Goal: Book appointment/travel/reservation

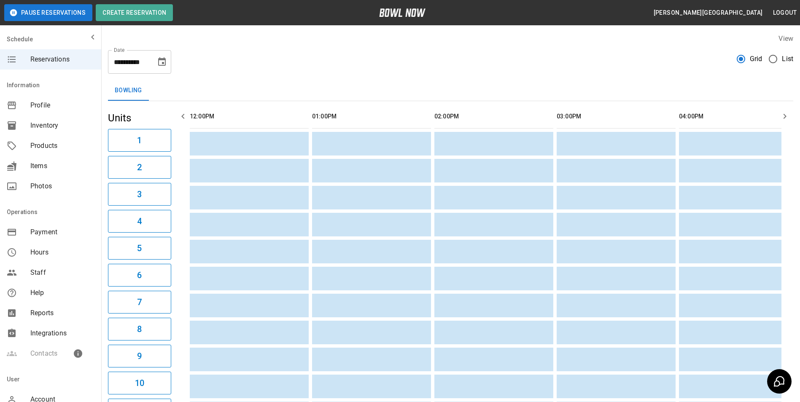
scroll to position [0, 517]
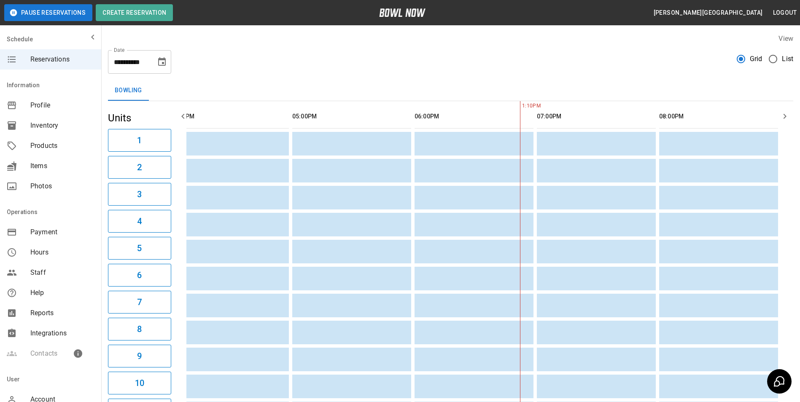
click at [108, 156] on button "2" at bounding box center [139, 167] width 63 height 23
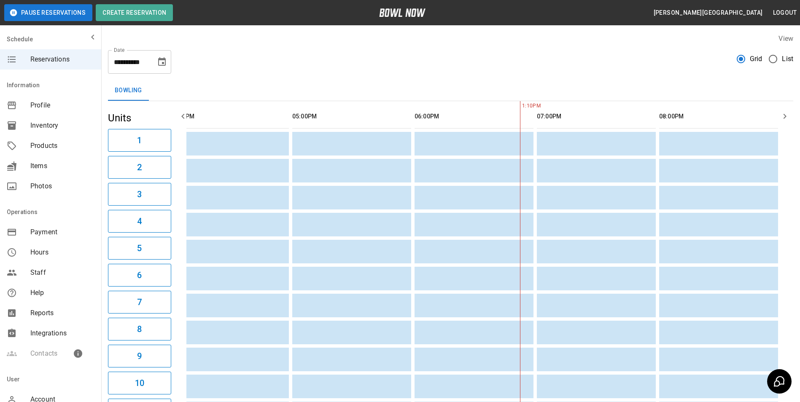
click at [108, 156] on button "2" at bounding box center [139, 167] width 63 height 23
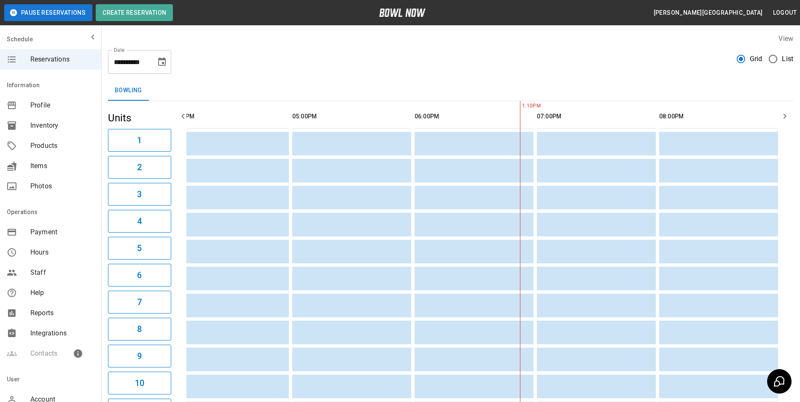
click at [108, 156] on button "2" at bounding box center [139, 167] width 63 height 23
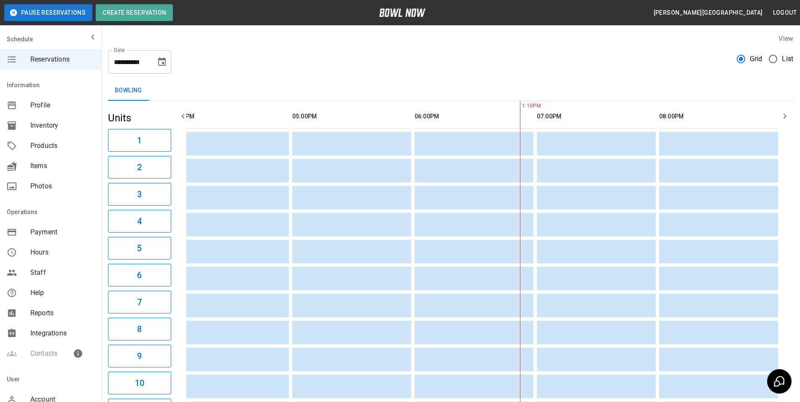
click at [108, 156] on button "2" at bounding box center [139, 167] width 63 height 23
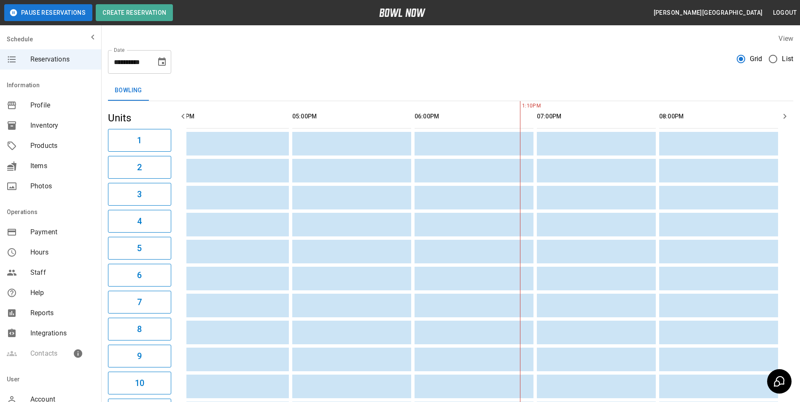
click at [108, 156] on button "2" at bounding box center [139, 167] width 63 height 23
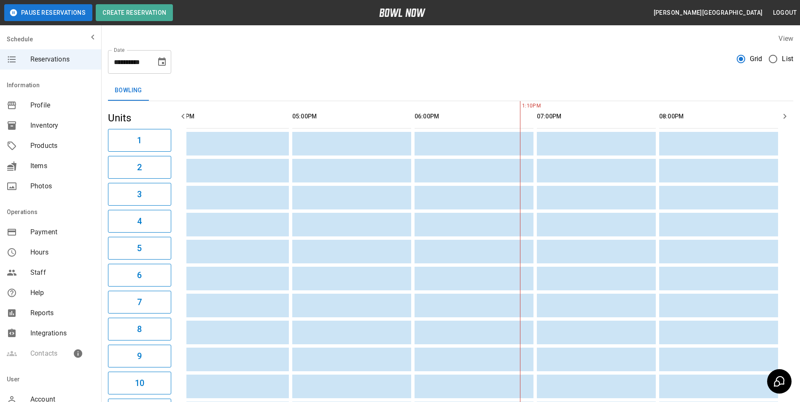
click at [108, 156] on button "2" at bounding box center [139, 167] width 63 height 23
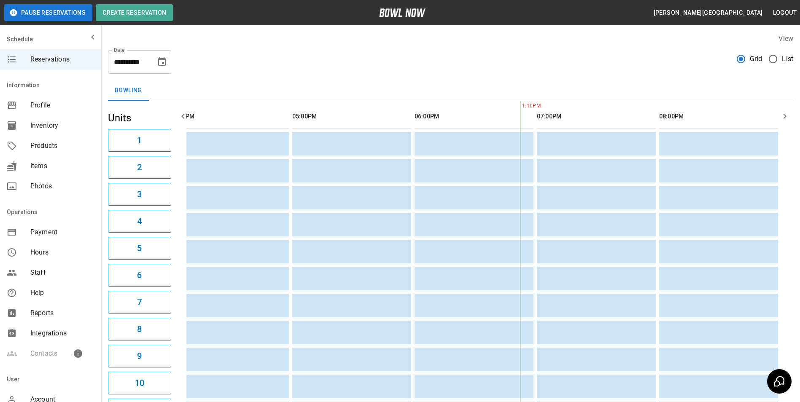
click at [108, 156] on button "2" at bounding box center [139, 167] width 63 height 23
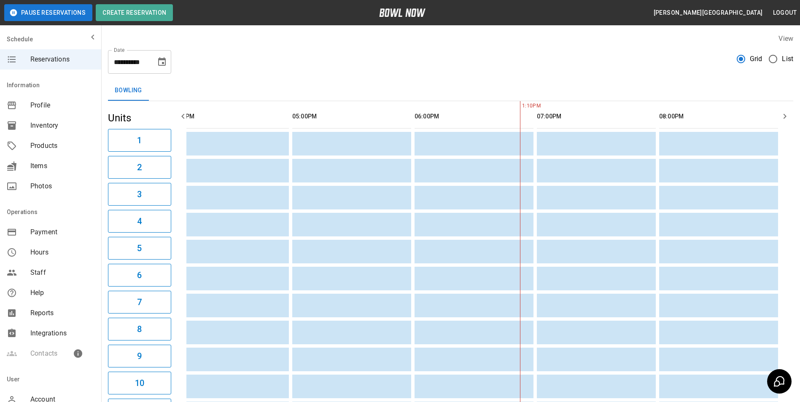
click at [108, 156] on button "2" at bounding box center [139, 167] width 63 height 23
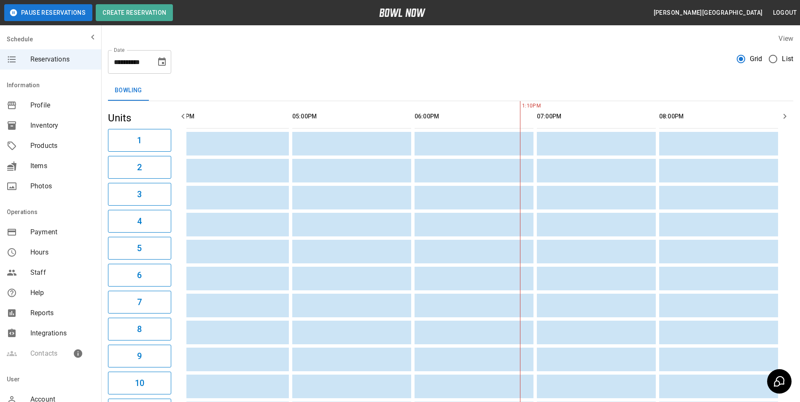
click at [108, 156] on button "2" at bounding box center [139, 167] width 63 height 23
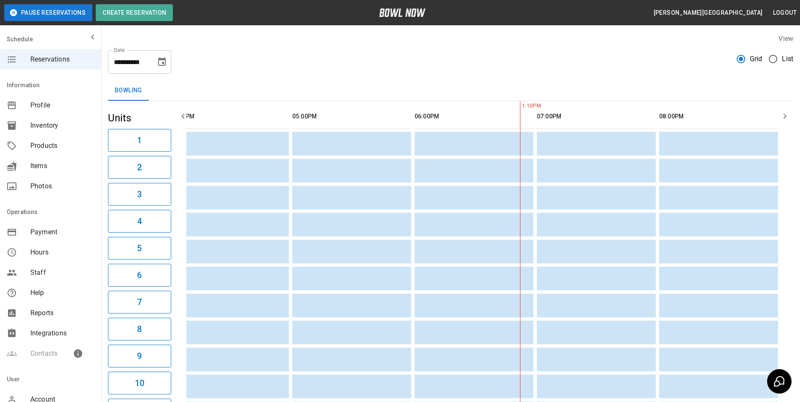
click at [108, 156] on button "2" at bounding box center [139, 167] width 63 height 23
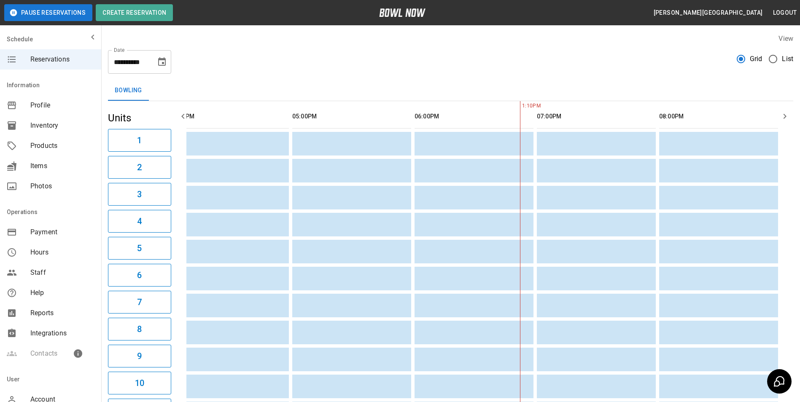
click at [108, 156] on button "2" at bounding box center [139, 167] width 63 height 23
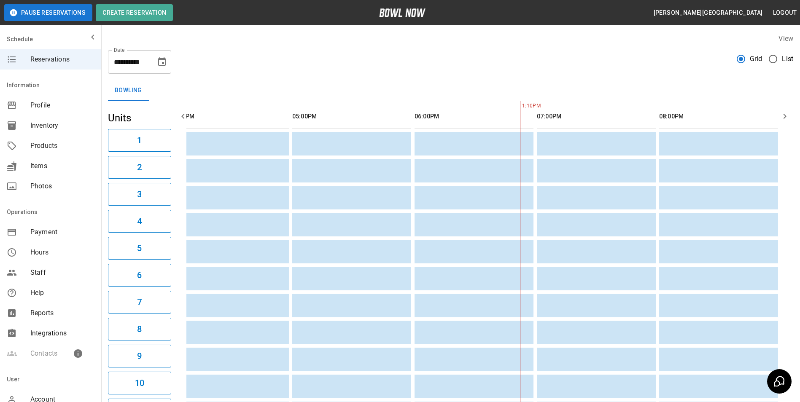
click at [108, 156] on button "2" at bounding box center [139, 167] width 63 height 23
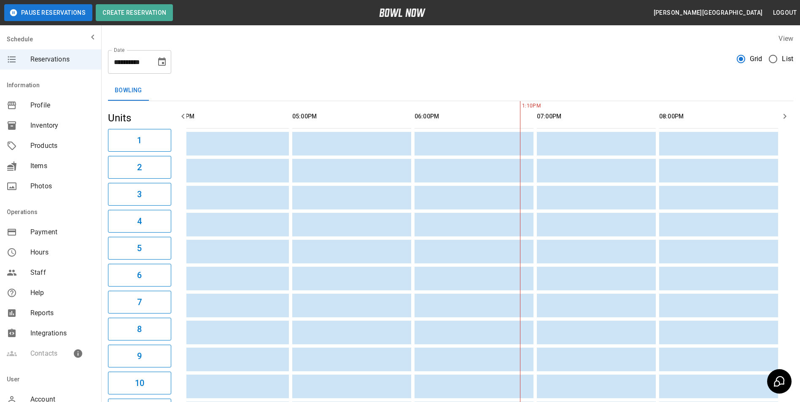
click at [108, 156] on button "2" at bounding box center [139, 167] width 63 height 23
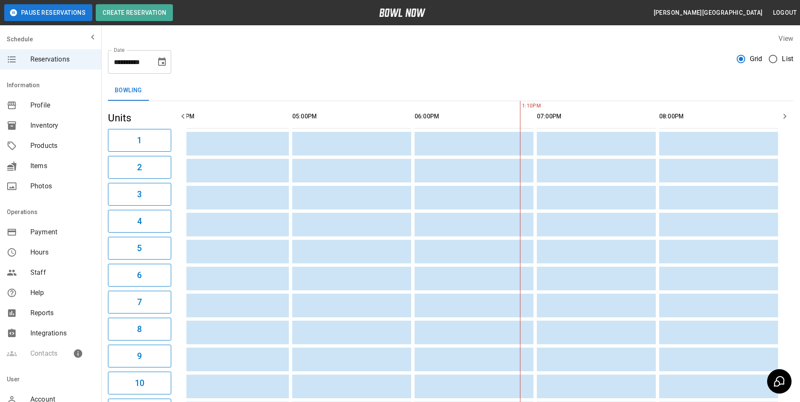
click at [108, 156] on button "2" at bounding box center [139, 167] width 63 height 23
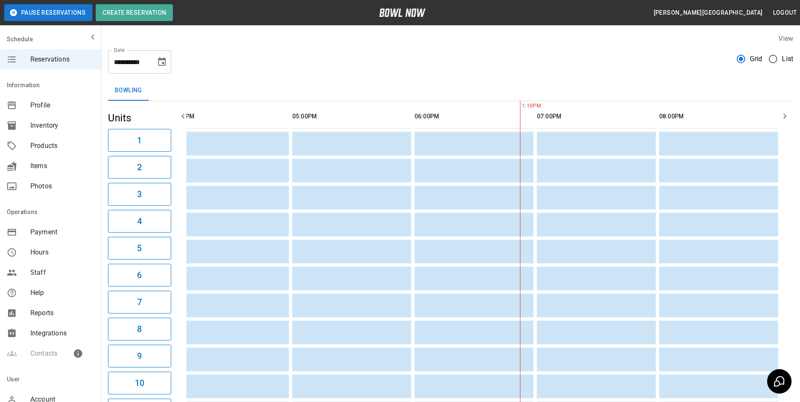
click at [108, 156] on button "2" at bounding box center [139, 167] width 63 height 23
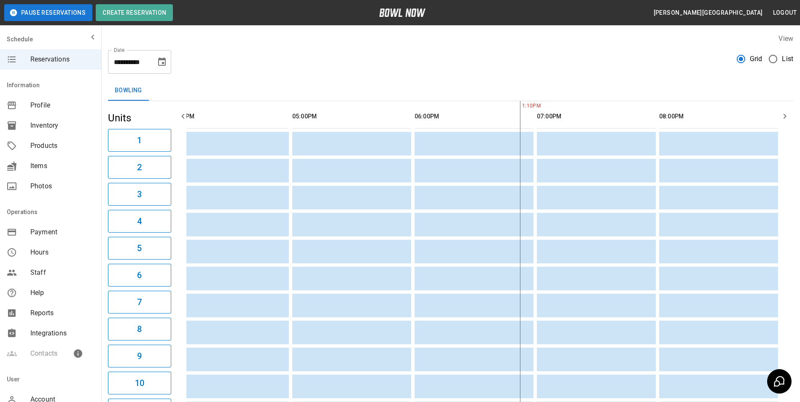
click at [108, 156] on button "2" at bounding box center [139, 167] width 63 height 23
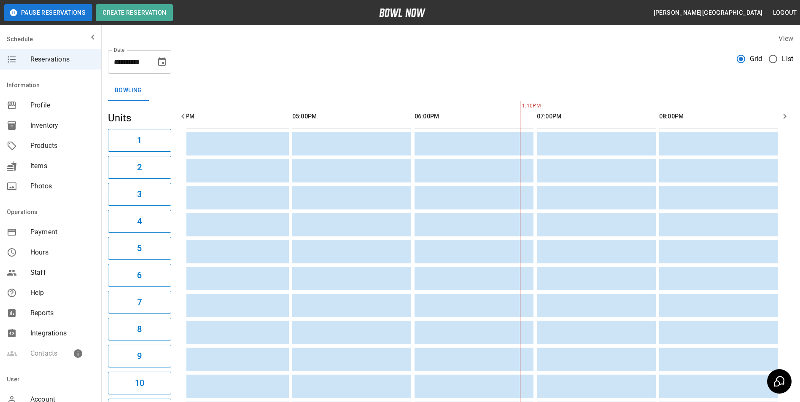
click at [108, 156] on button "2" at bounding box center [139, 167] width 63 height 23
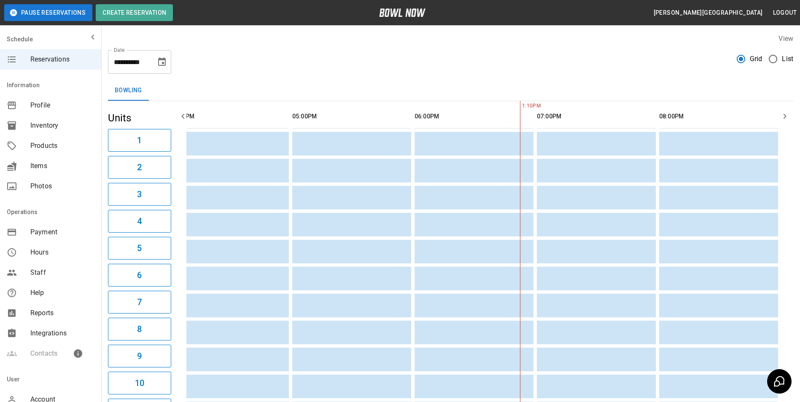
click at [108, 156] on button "2" at bounding box center [139, 167] width 63 height 23
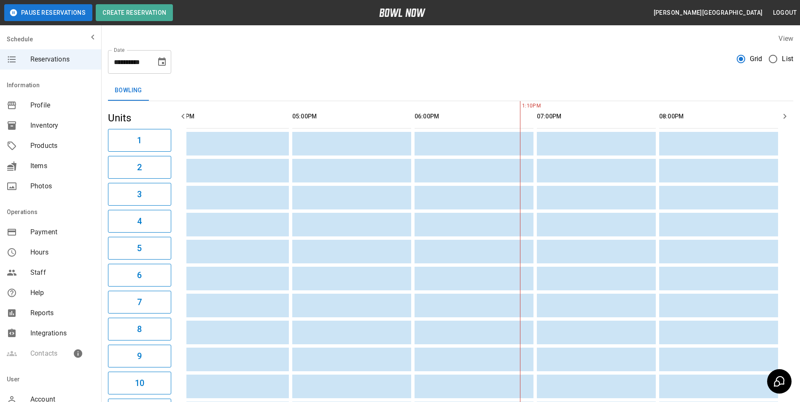
click at [108, 156] on button "2" at bounding box center [139, 167] width 63 height 23
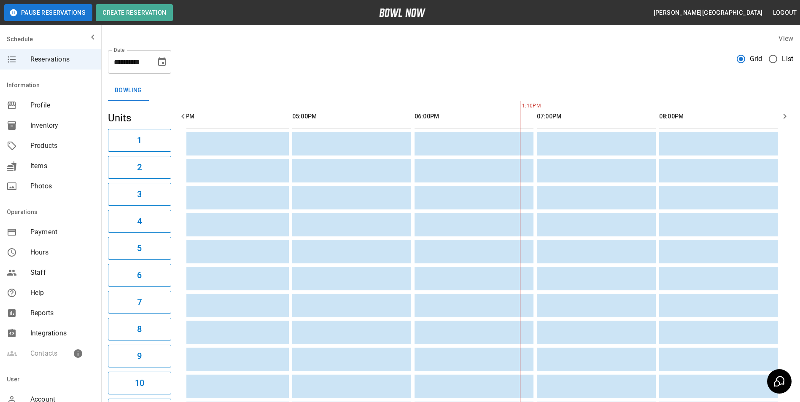
click at [108, 156] on button "2" at bounding box center [139, 167] width 63 height 23
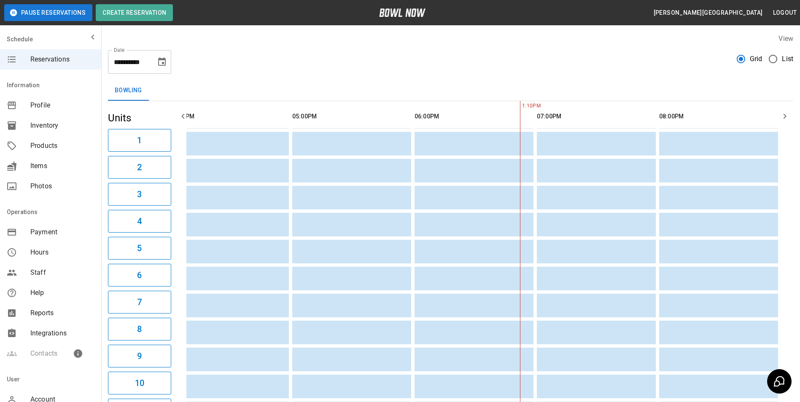
click at [108, 156] on button "2" at bounding box center [139, 167] width 63 height 23
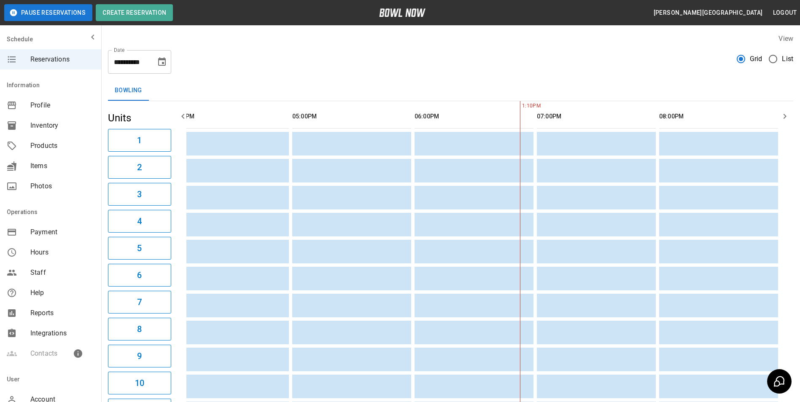
click at [108, 156] on button "2" at bounding box center [139, 167] width 63 height 23
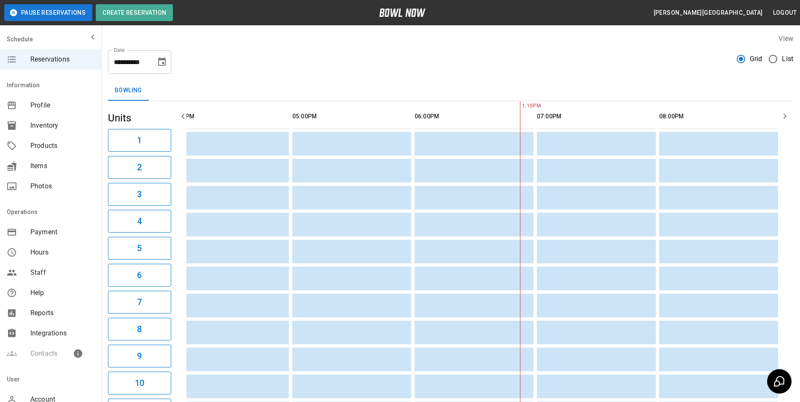
click at [108, 156] on button "2" at bounding box center [139, 167] width 63 height 23
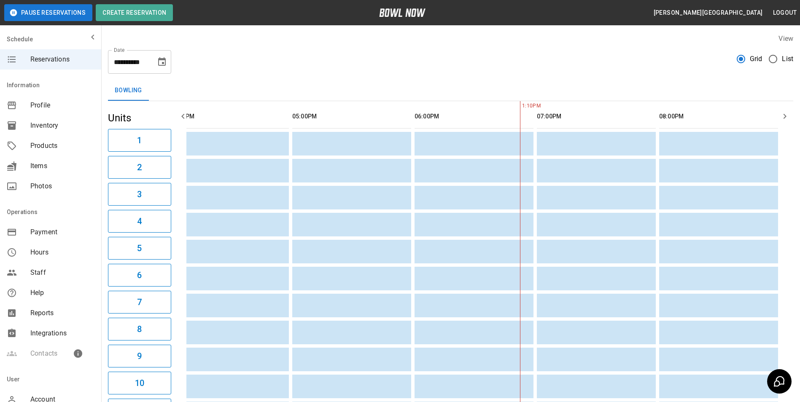
click at [108, 156] on button "2" at bounding box center [139, 167] width 63 height 23
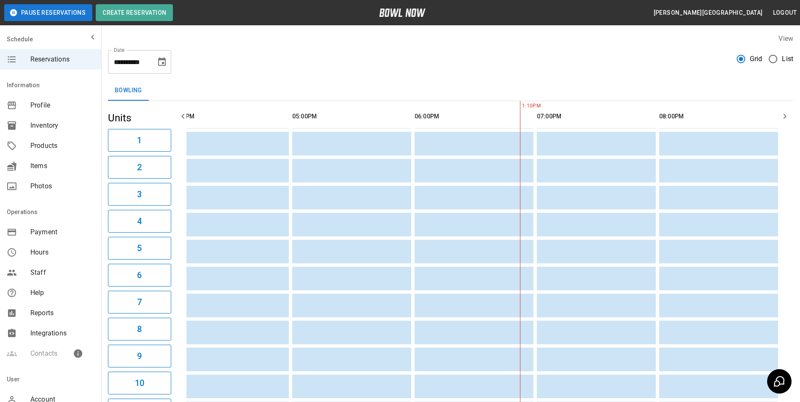
click at [108, 156] on button "2" at bounding box center [139, 167] width 63 height 23
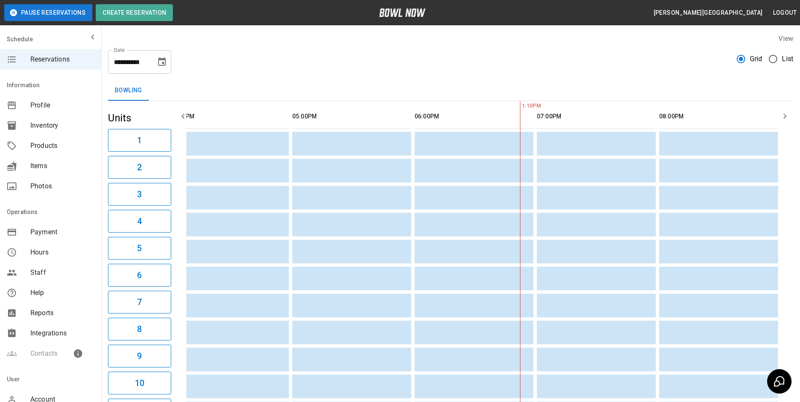
click at [108, 156] on button "2" at bounding box center [139, 167] width 63 height 23
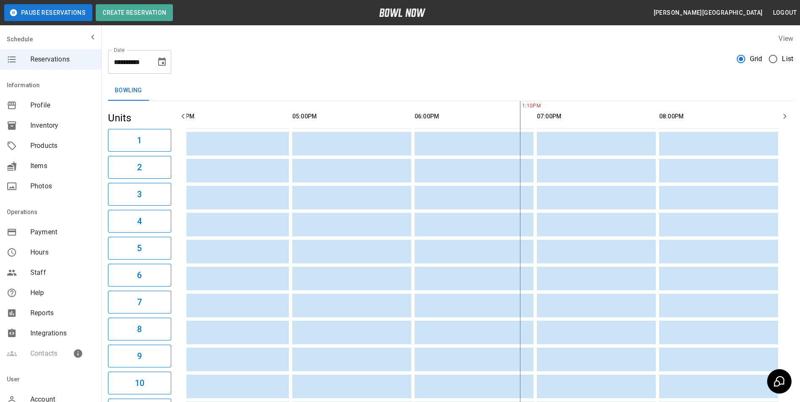
click at [108, 156] on button "2" at bounding box center [139, 167] width 63 height 23
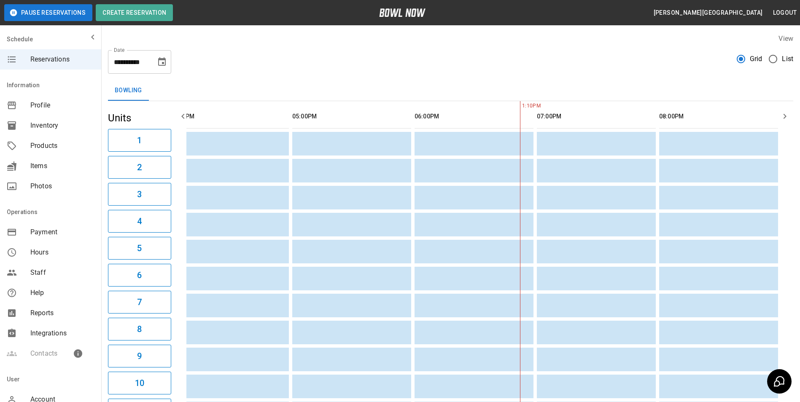
click at [108, 156] on button "2" at bounding box center [139, 167] width 63 height 23
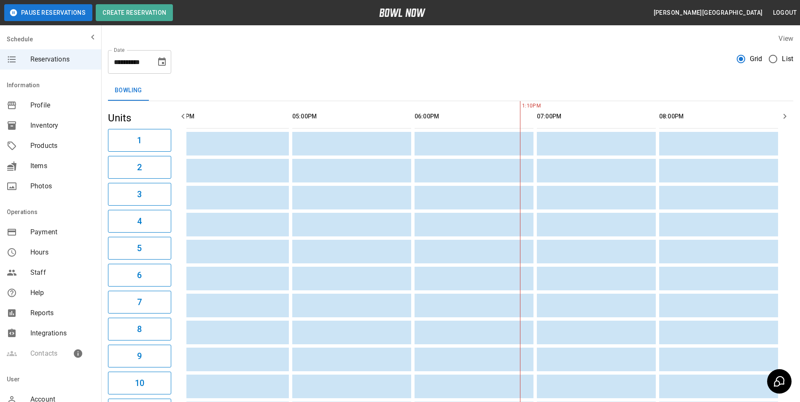
click at [108, 156] on button "2" at bounding box center [139, 167] width 63 height 23
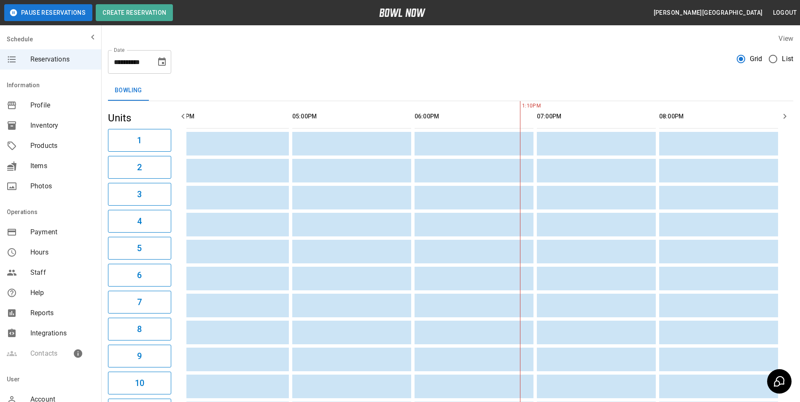
click at [108, 156] on button "2" at bounding box center [139, 167] width 63 height 23
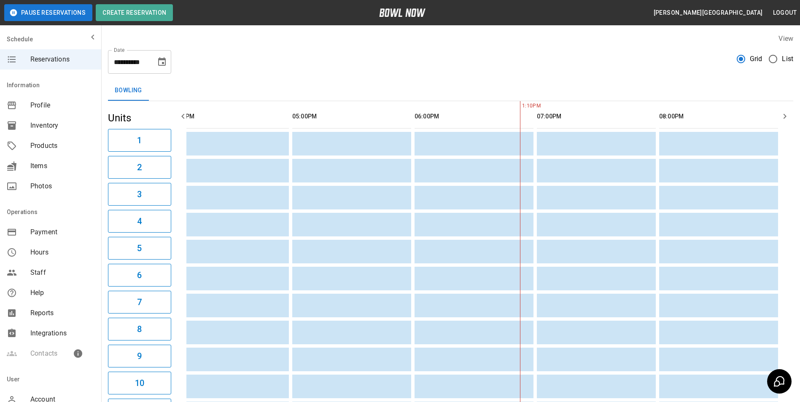
click at [108, 156] on button "2" at bounding box center [139, 167] width 63 height 23
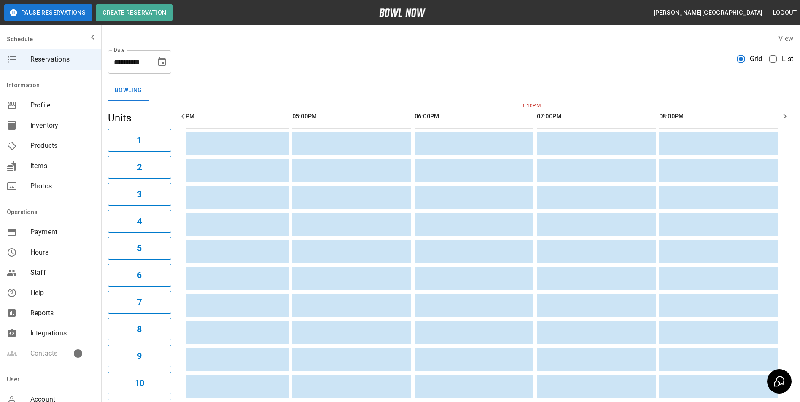
click at [108, 156] on button "2" at bounding box center [139, 167] width 63 height 23
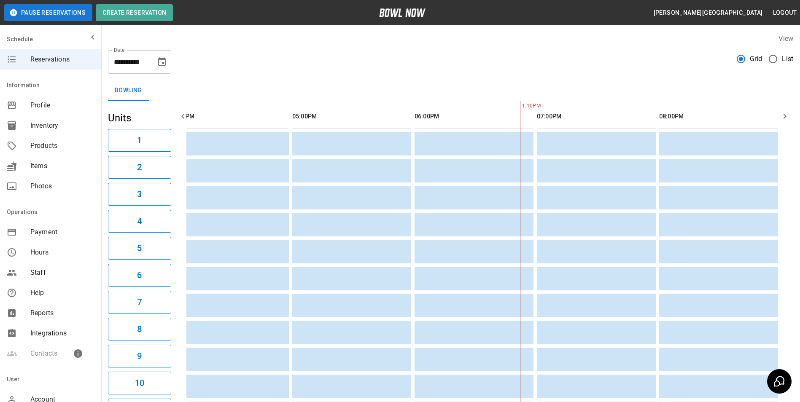
click at [108, 156] on button "2" at bounding box center [139, 167] width 63 height 23
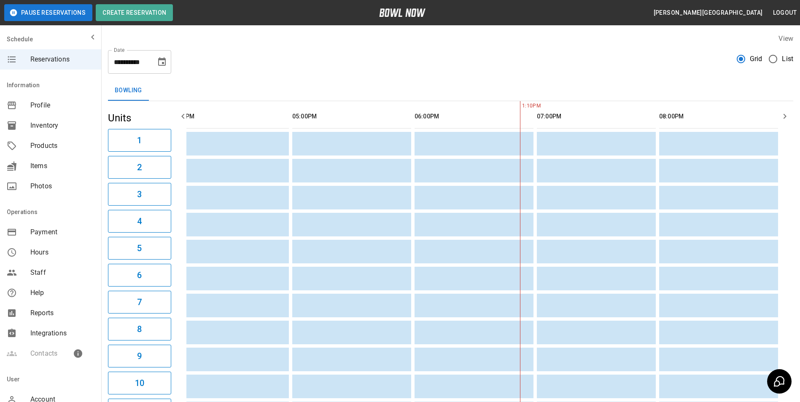
click at [108, 156] on button "2" at bounding box center [139, 167] width 63 height 23
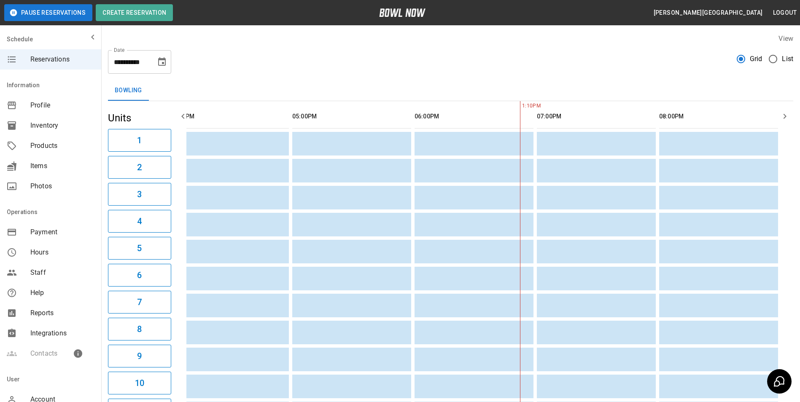
click at [108, 156] on button "2" at bounding box center [139, 167] width 63 height 23
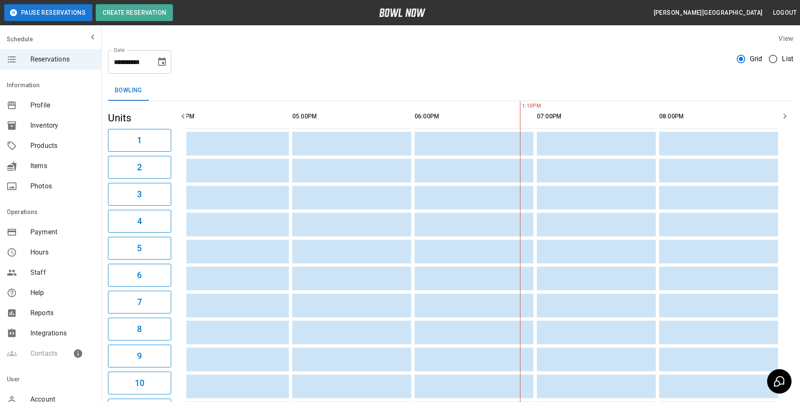
click at [108, 156] on button "2" at bounding box center [139, 167] width 63 height 23
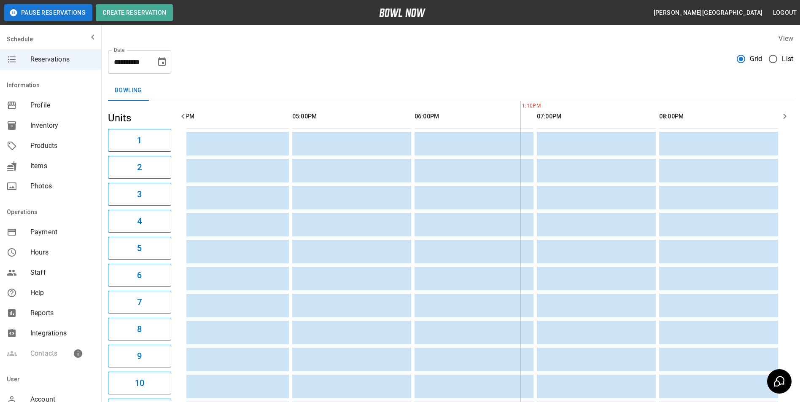
click at [108, 156] on button "2" at bounding box center [139, 167] width 63 height 23
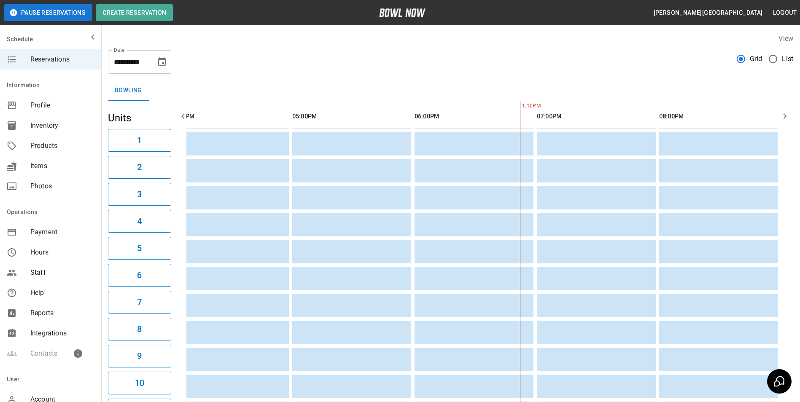
click at [108, 156] on button "2" at bounding box center [139, 167] width 63 height 23
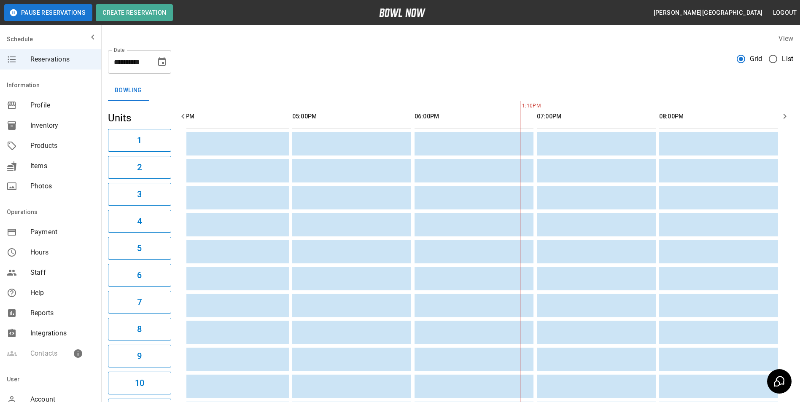
click at [108, 156] on button "2" at bounding box center [139, 167] width 63 height 23
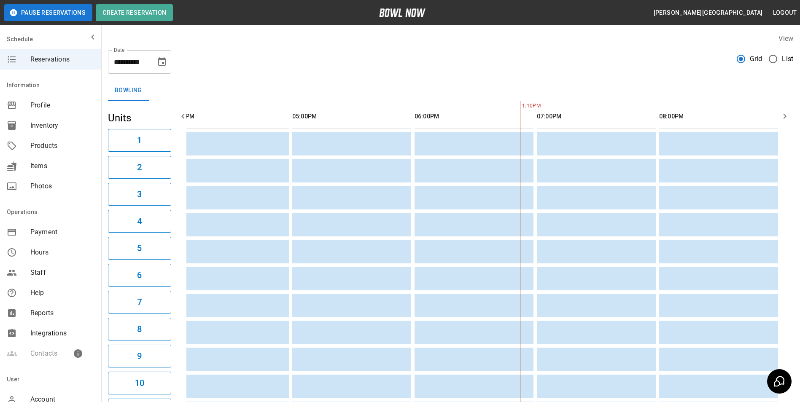
click at [108, 156] on button "2" at bounding box center [139, 167] width 63 height 23
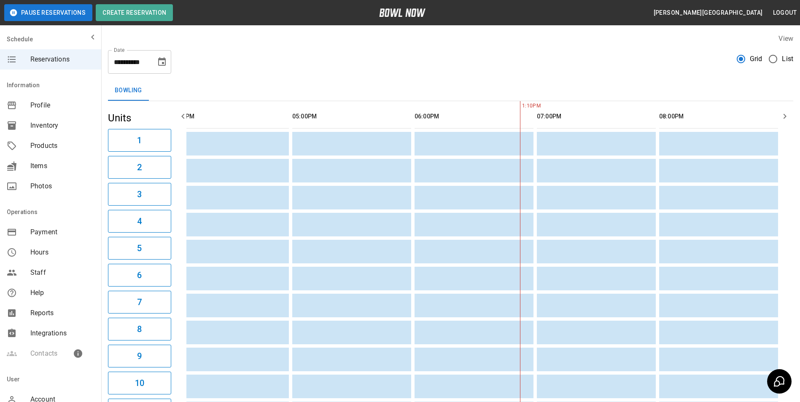
click at [108, 156] on button "2" at bounding box center [139, 167] width 63 height 23
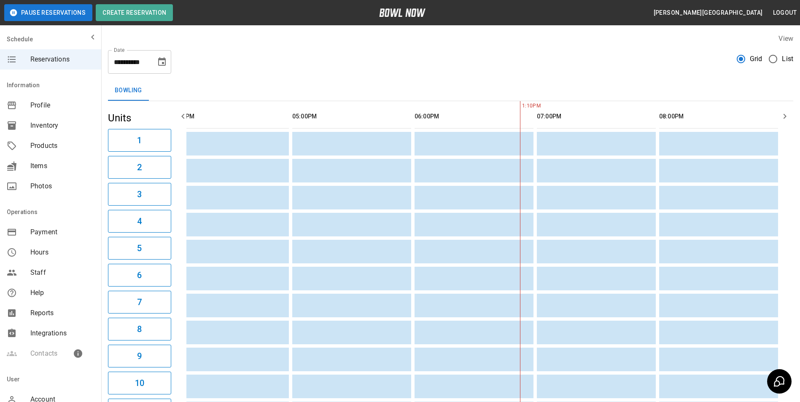
click at [108, 156] on button "2" at bounding box center [139, 167] width 63 height 23
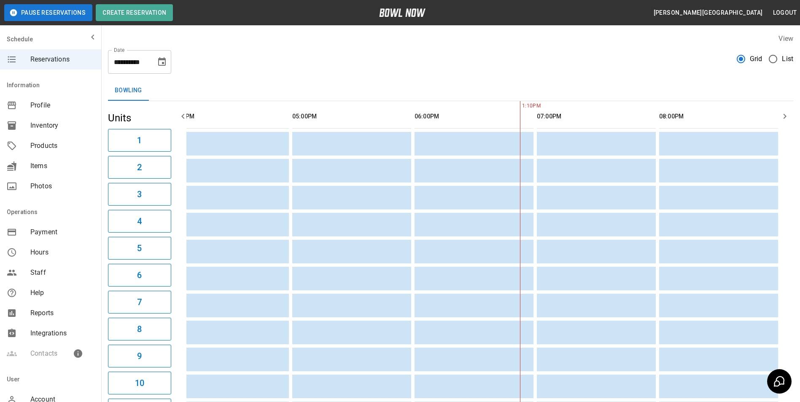
click at [108, 156] on button "2" at bounding box center [139, 167] width 63 height 23
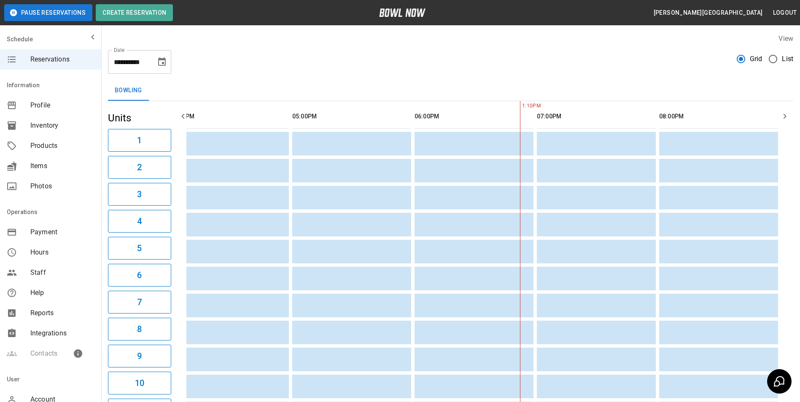
click at [108, 156] on button "2" at bounding box center [139, 167] width 63 height 23
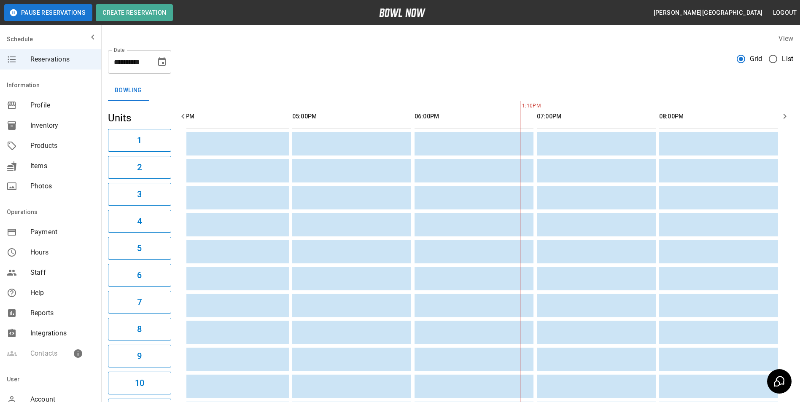
click at [108, 156] on button "2" at bounding box center [139, 167] width 63 height 23
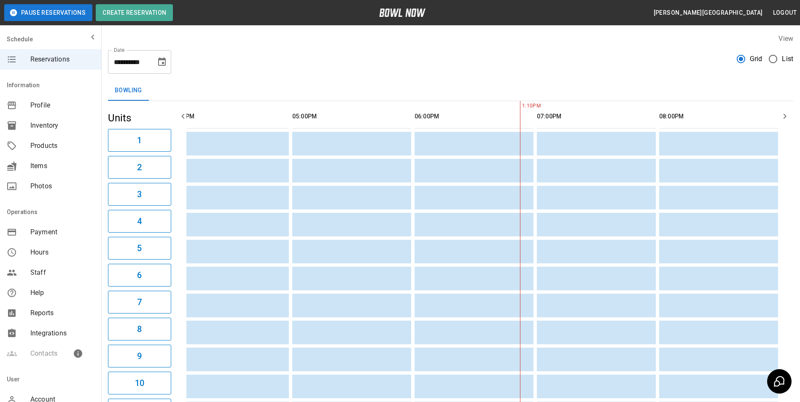
click at [108, 156] on button "2" at bounding box center [139, 167] width 63 height 23
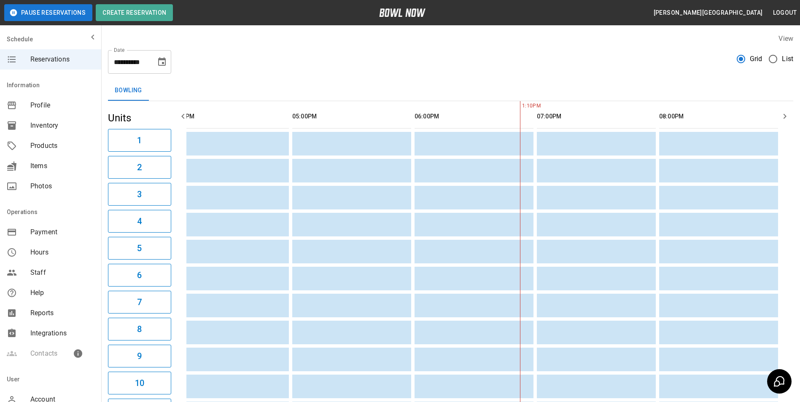
click at [108, 156] on button "2" at bounding box center [139, 167] width 63 height 23
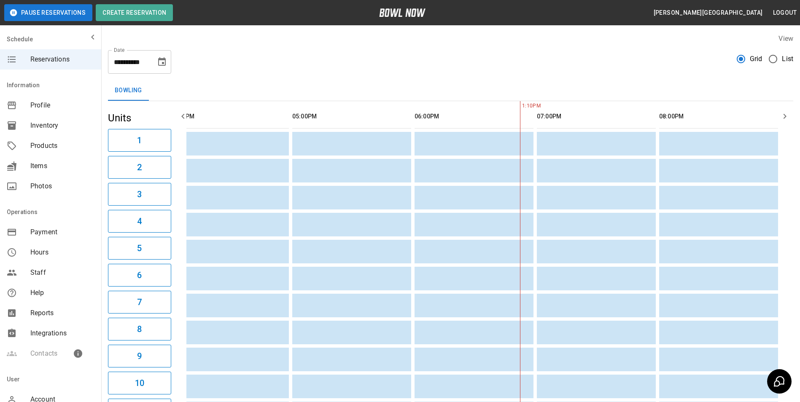
click at [108, 156] on button "2" at bounding box center [139, 167] width 63 height 23
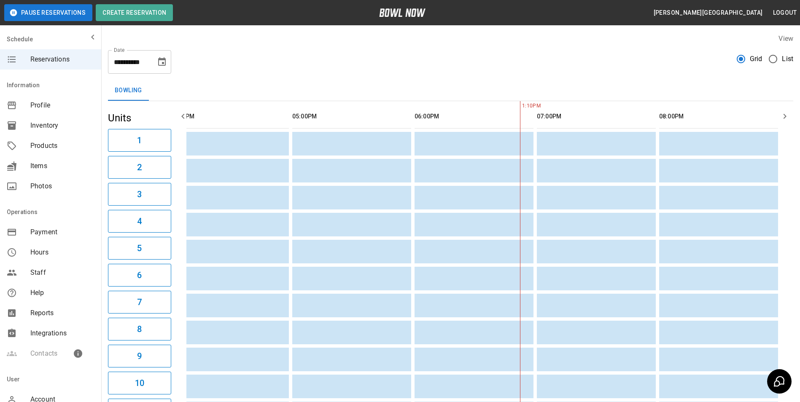
click at [108, 156] on button "2" at bounding box center [139, 167] width 63 height 23
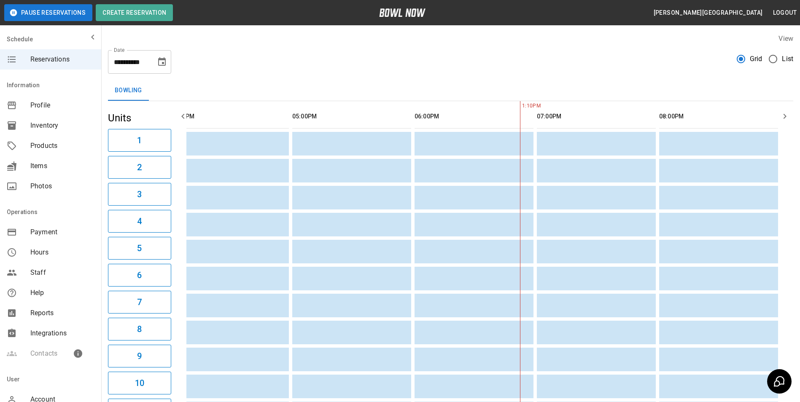
click at [108, 156] on button "2" at bounding box center [139, 167] width 63 height 23
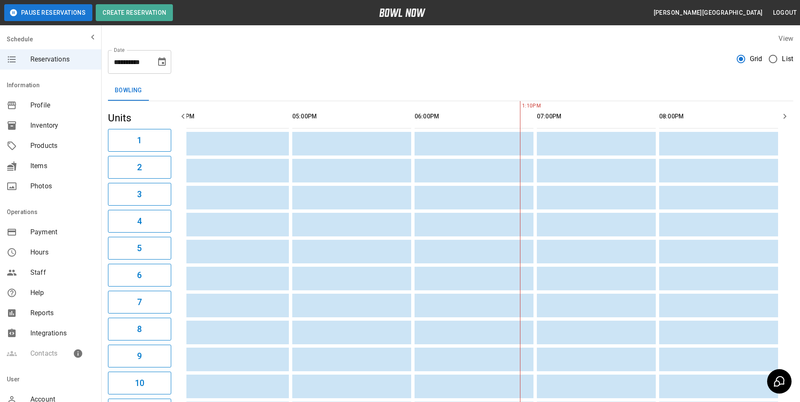
click at [108, 156] on button "2" at bounding box center [139, 167] width 63 height 23
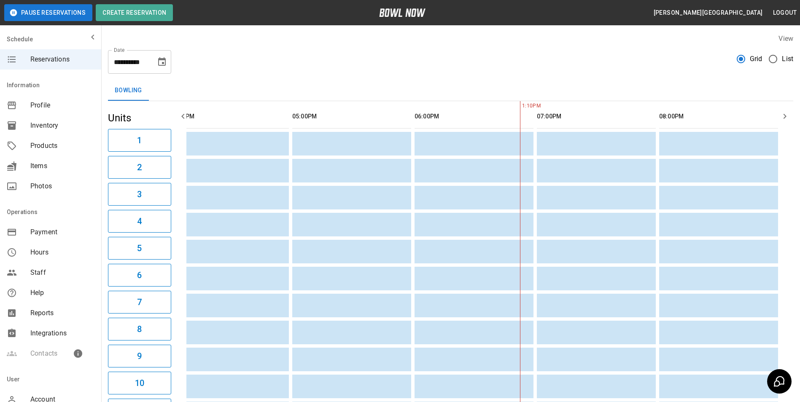
click at [108, 156] on button "2" at bounding box center [139, 167] width 63 height 23
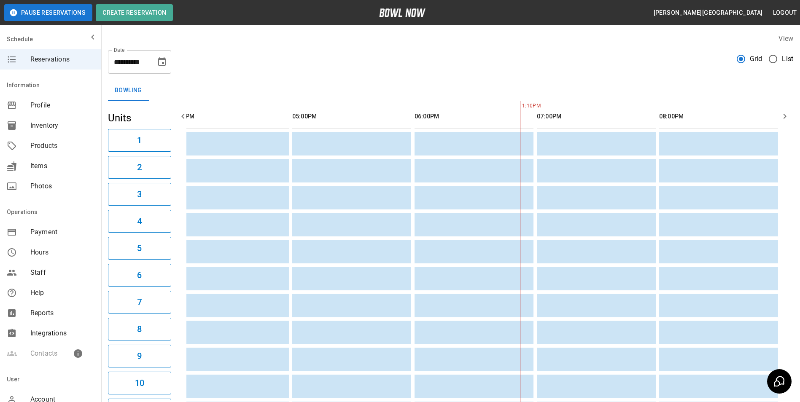
click at [108, 156] on button "2" at bounding box center [139, 167] width 63 height 23
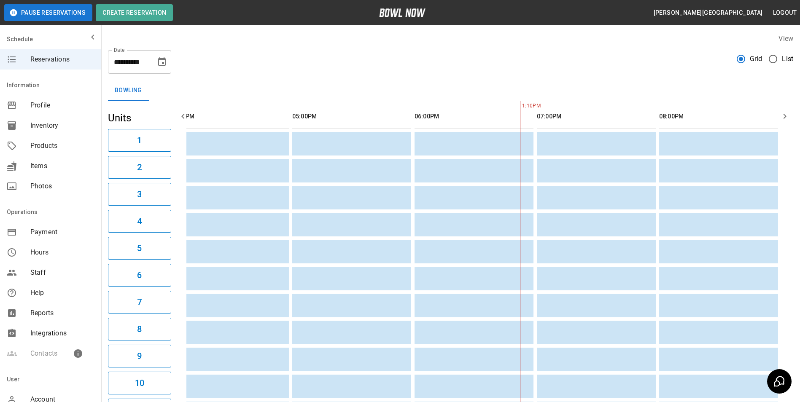
click at [108, 156] on button "2" at bounding box center [139, 167] width 63 height 23
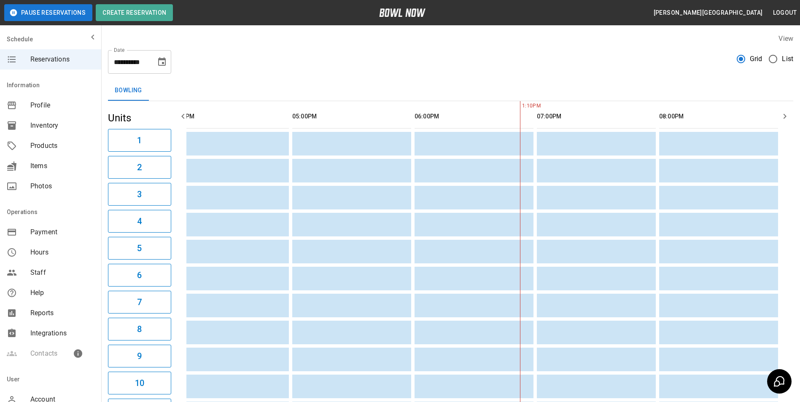
click at [108, 156] on button "2" at bounding box center [139, 167] width 63 height 23
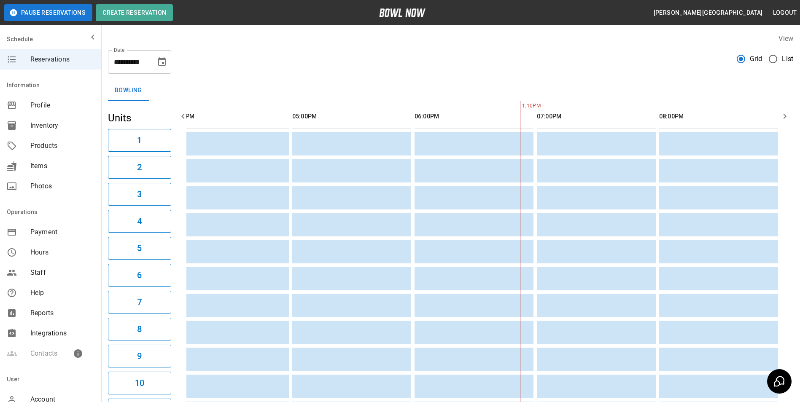
click at [108, 156] on button "2" at bounding box center [139, 167] width 63 height 23
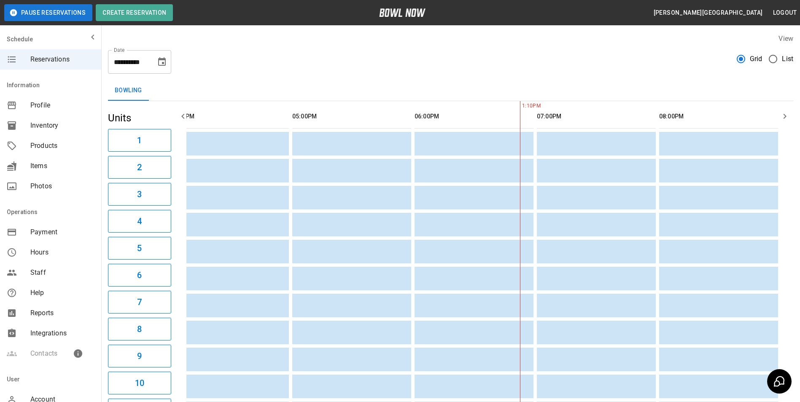
click at [108, 156] on button "2" at bounding box center [139, 167] width 63 height 23
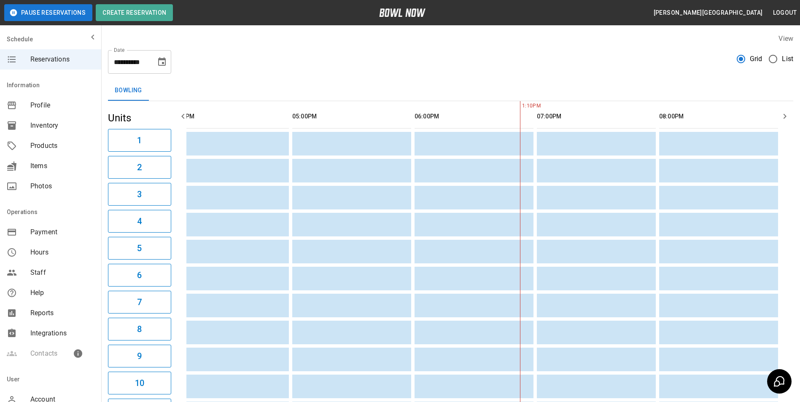
click at [108, 156] on button "2" at bounding box center [139, 167] width 63 height 23
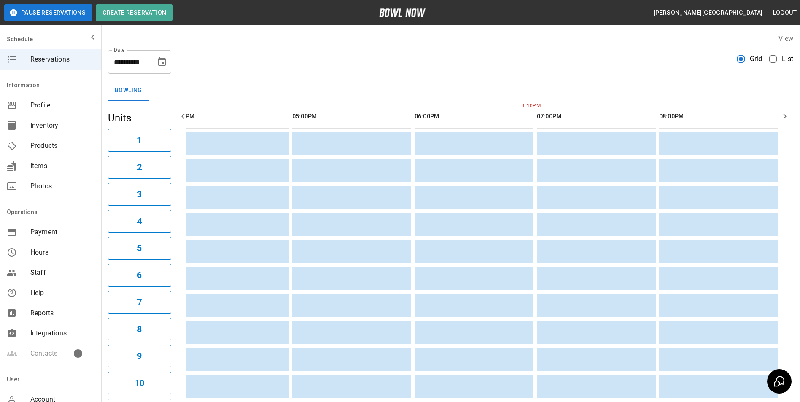
click at [108, 156] on button "2" at bounding box center [139, 167] width 63 height 23
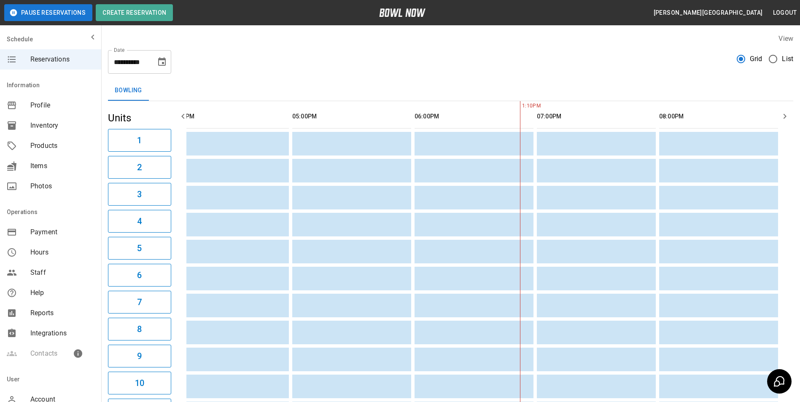
click at [108, 156] on button "2" at bounding box center [139, 167] width 63 height 23
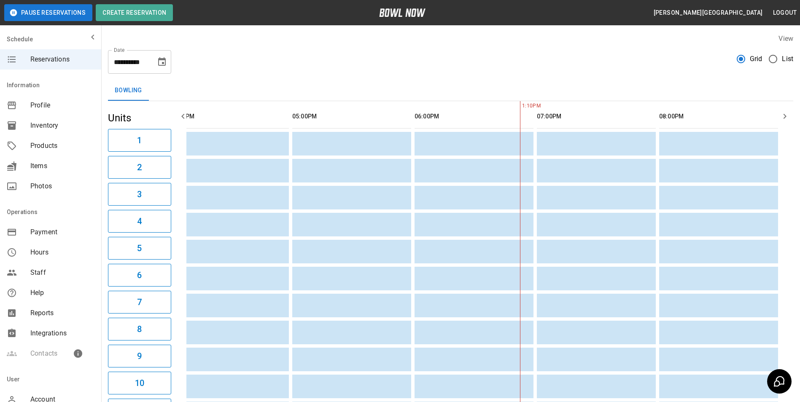
click at [108, 156] on button "2" at bounding box center [139, 167] width 63 height 23
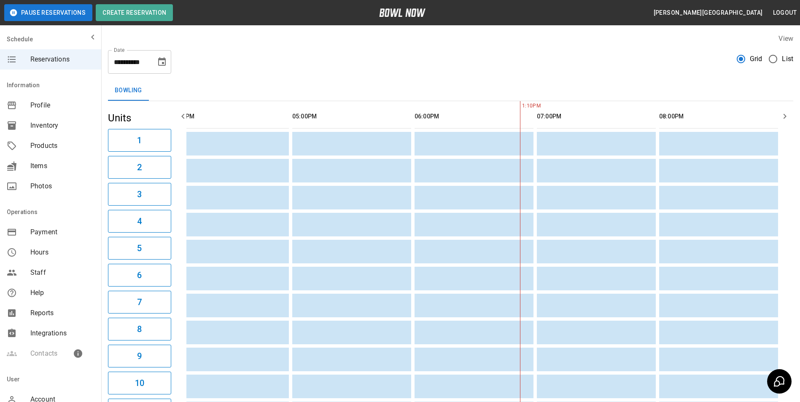
click at [108, 156] on button "2" at bounding box center [139, 167] width 63 height 23
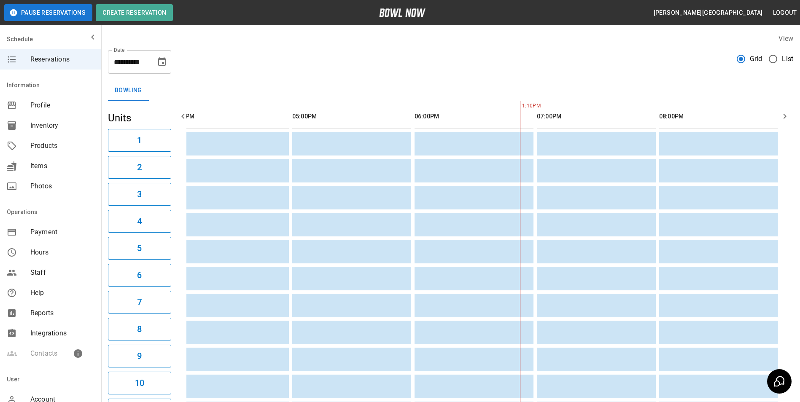
click at [108, 156] on button "2" at bounding box center [139, 167] width 63 height 23
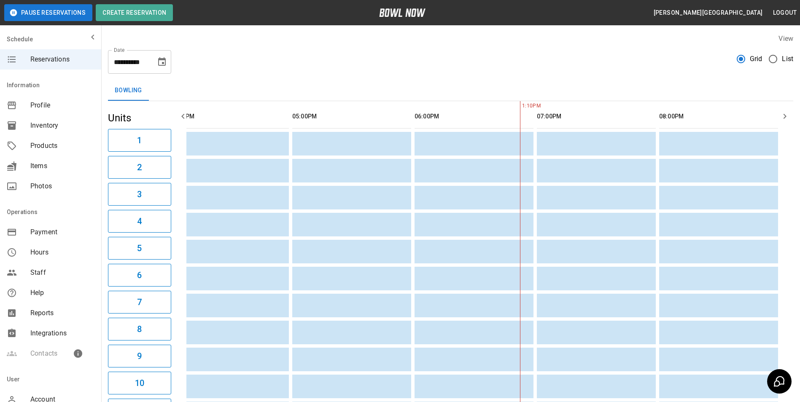
click at [108, 156] on button "2" at bounding box center [139, 167] width 63 height 23
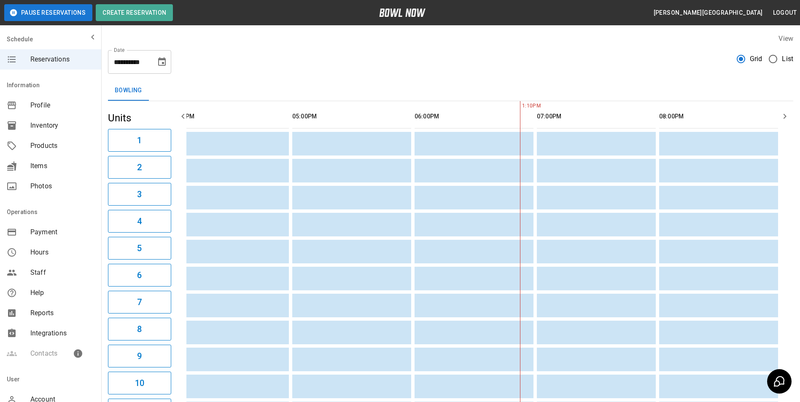
click at [108, 156] on button "2" at bounding box center [139, 167] width 63 height 23
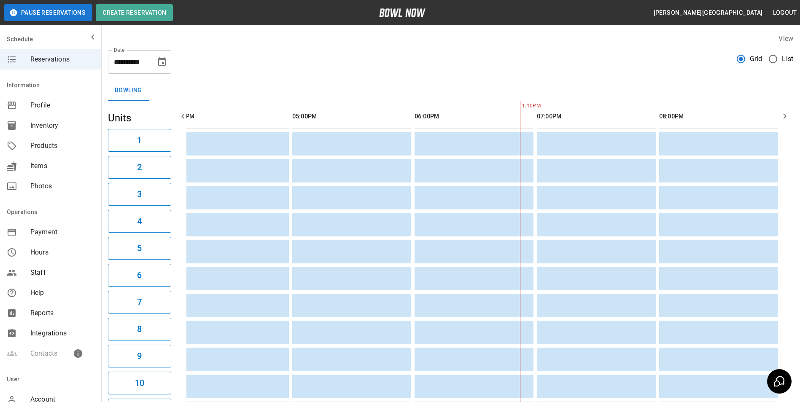
click at [108, 156] on button "2" at bounding box center [139, 167] width 63 height 23
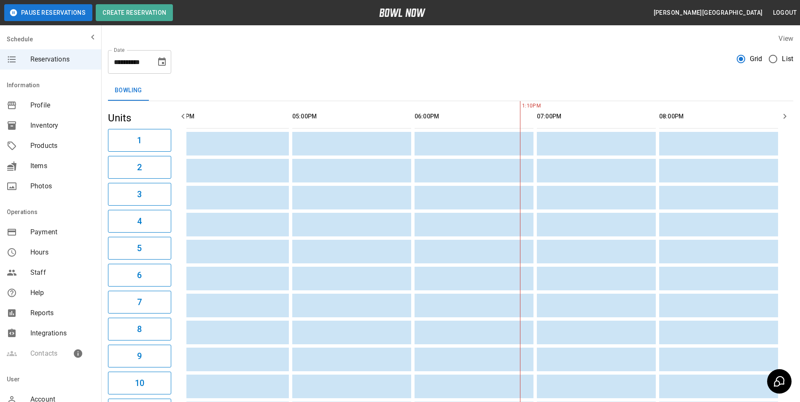
click at [108, 156] on button "2" at bounding box center [139, 167] width 63 height 23
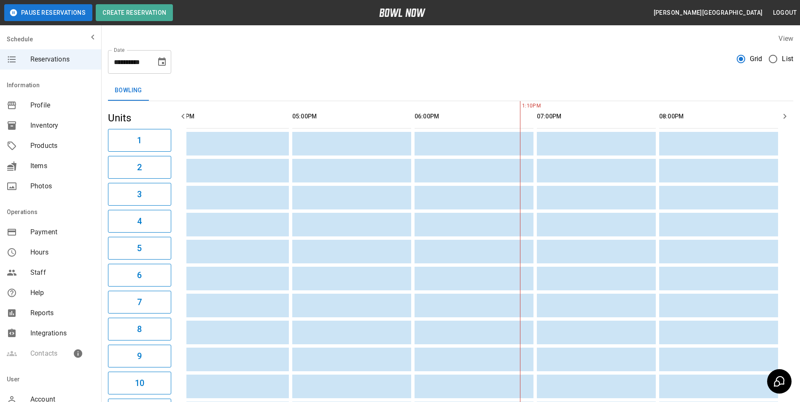
click at [108, 156] on button "2" at bounding box center [139, 167] width 63 height 23
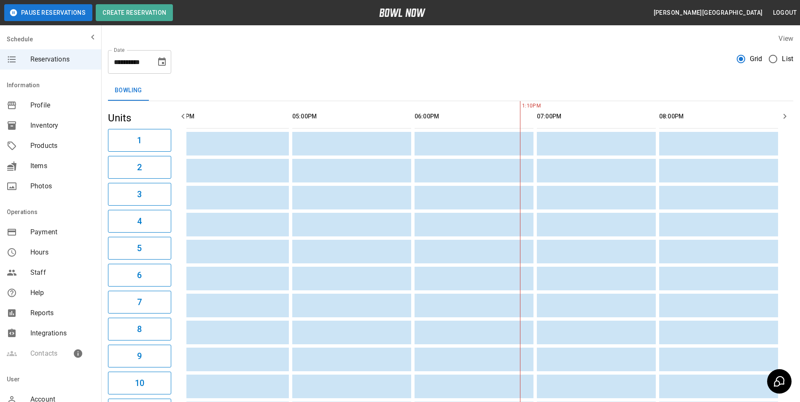
click at [108, 156] on button "2" at bounding box center [139, 167] width 63 height 23
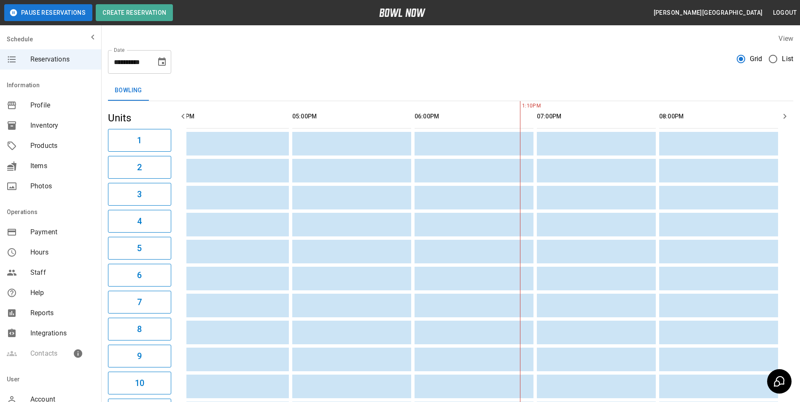
click at [108, 156] on button "2" at bounding box center [139, 167] width 63 height 23
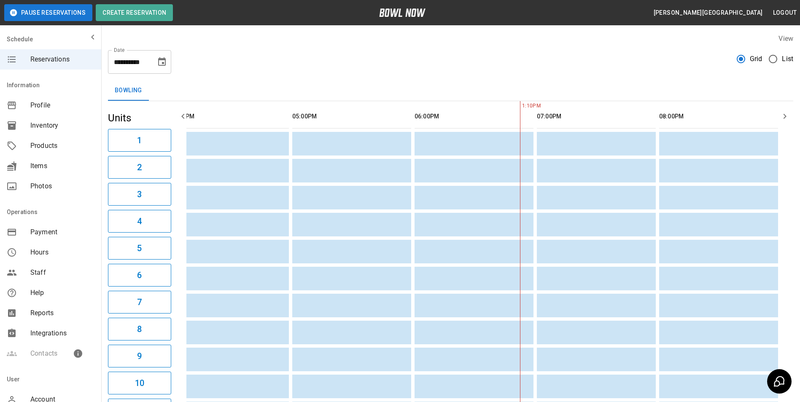
click at [108, 156] on button "2" at bounding box center [139, 167] width 63 height 23
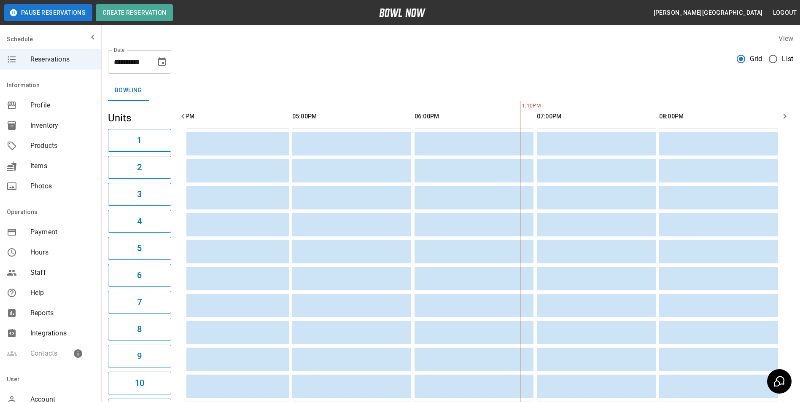
click at [108, 156] on button "2" at bounding box center [139, 167] width 63 height 23
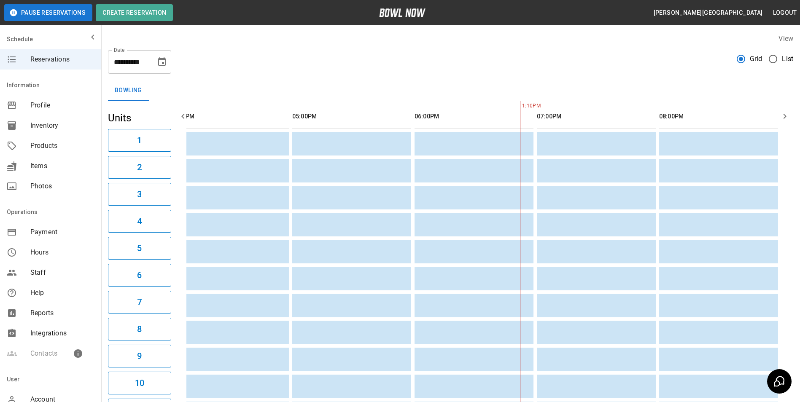
click at [108, 156] on button "2" at bounding box center [139, 167] width 63 height 23
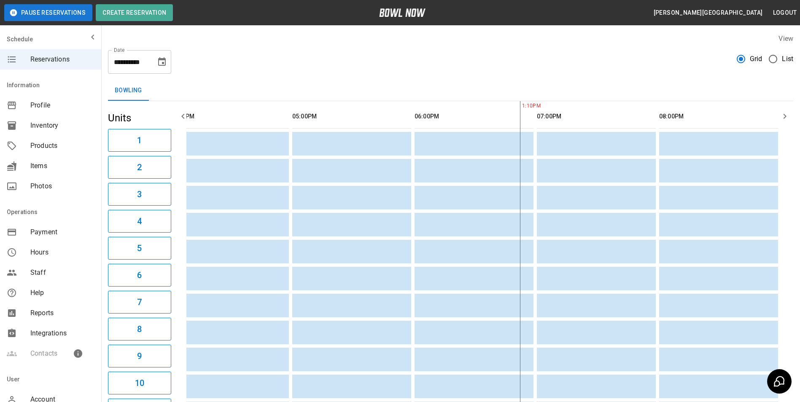
click at [108, 156] on button "2" at bounding box center [139, 167] width 63 height 23
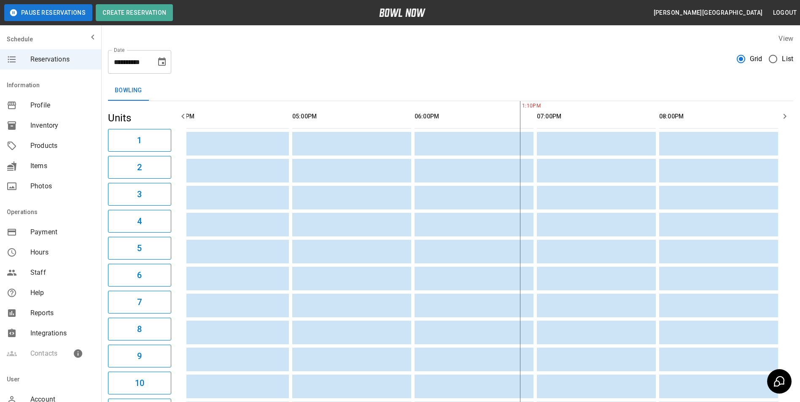
click at [108, 156] on button "2" at bounding box center [139, 167] width 63 height 23
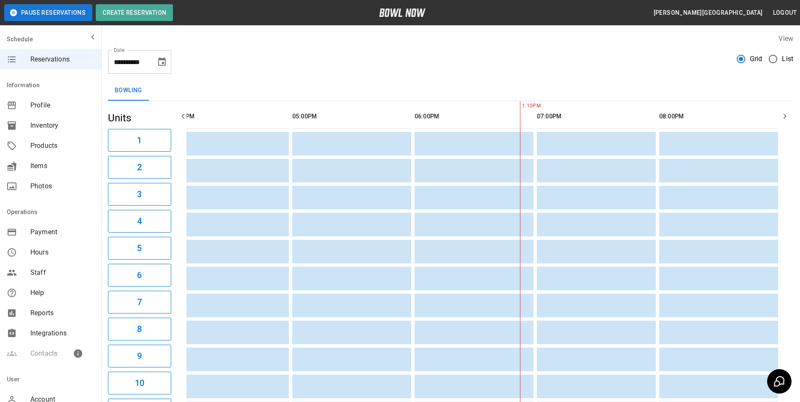
click at [108, 156] on button "2" at bounding box center [139, 167] width 63 height 23
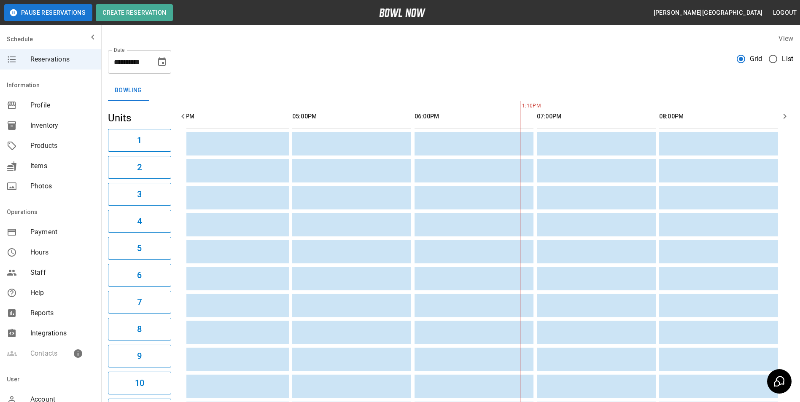
click at [108, 156] on button "2" at bounding box center [139, 167] width 63 height 23
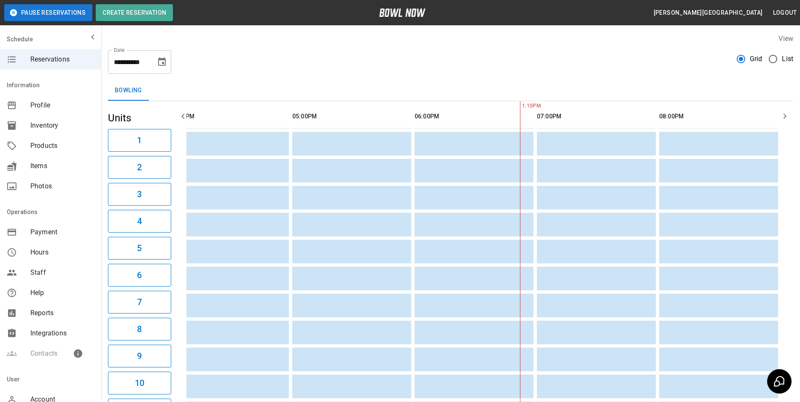
click at [108, 156] on button "2" at bounding box center [139, 167] width 63 height 23
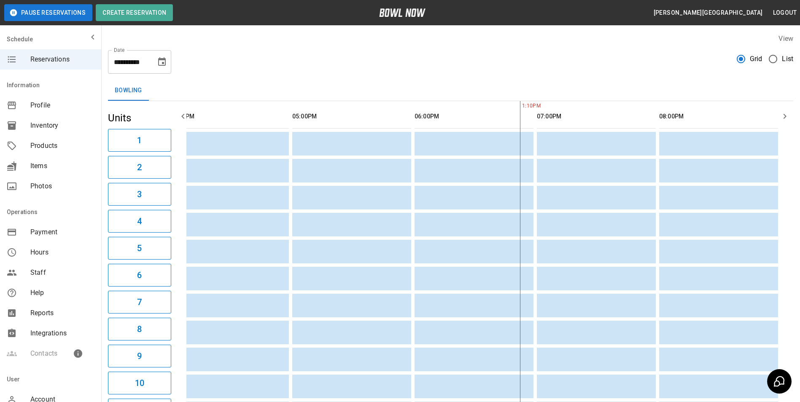
click at [108, 156] on button "2" at bounding box center [139, 167] width 63 height 23
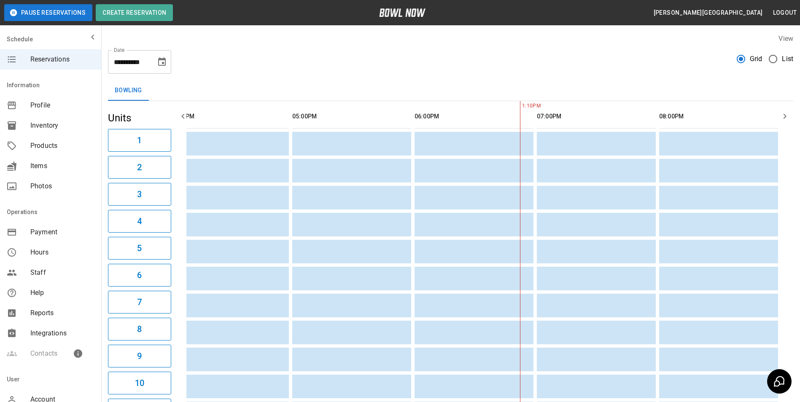
click at [108, 156] on button "2" at bounding box center [139, 167] width 63 height 23
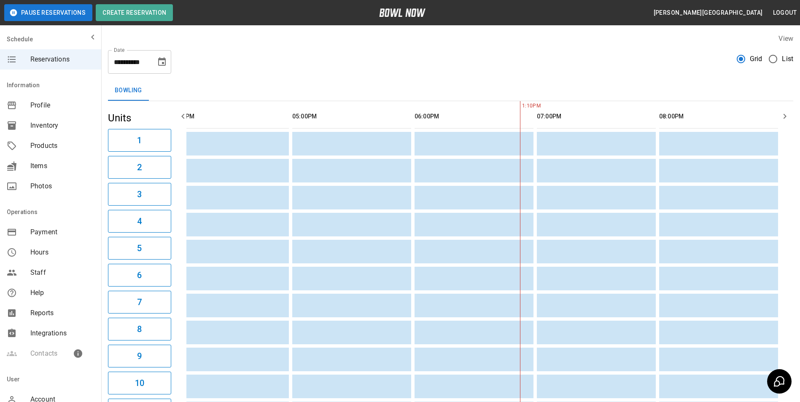
click at [108, 156] on button "2" at bounding box center [139, 167] width 63 height 23
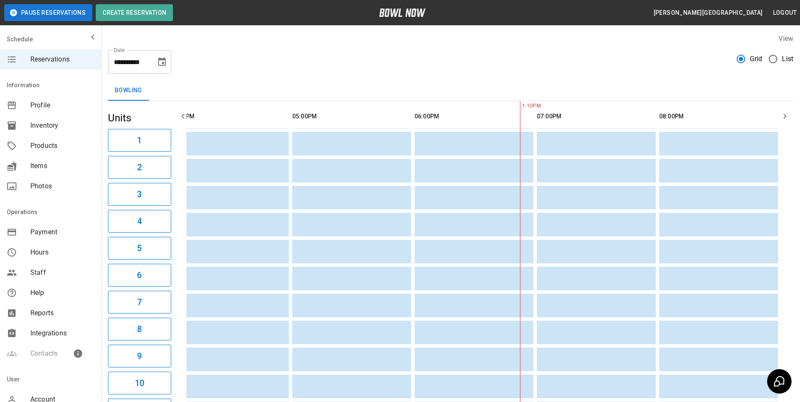
click at [108, 156] on button "2" at bounding box center [139, 167] width 63 height 23
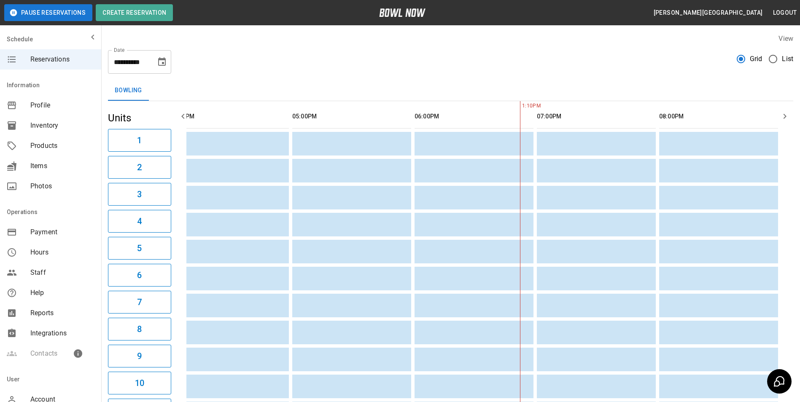
click at [108, 156] on button "2" at bounding box center [139, 167] width 63 height 23
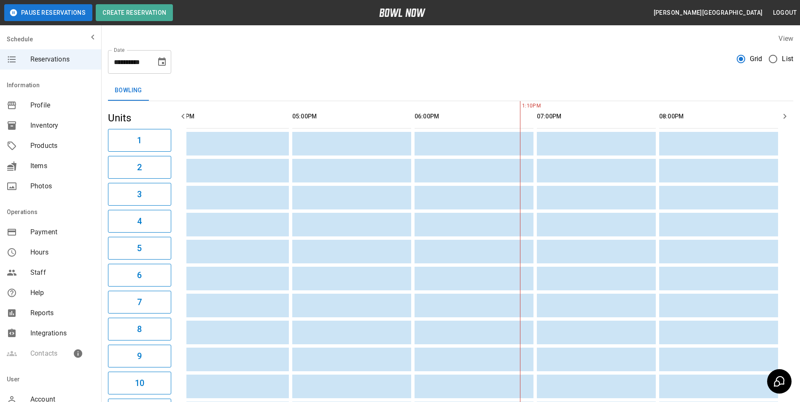
click at [108, 156] on button "2" at bounding box center [139, 167] width 63 height 23
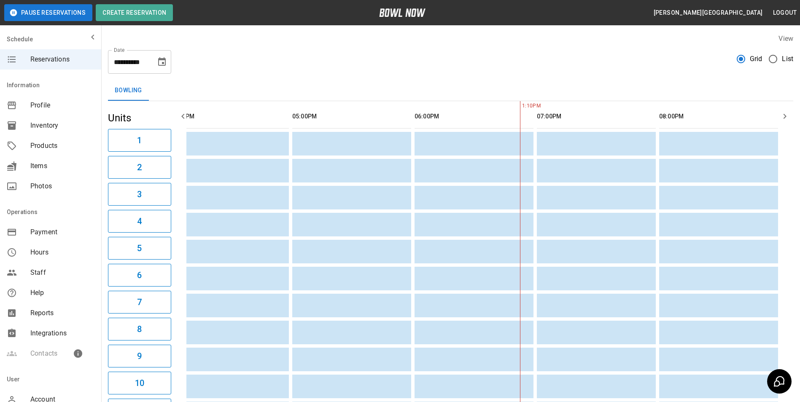
click at [108, 156] on button "2" at bounding box center [139, 167] width 63 height 23
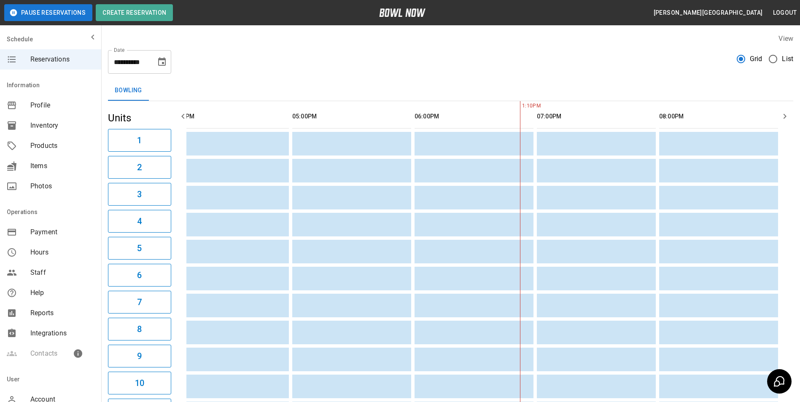
click at [108, 156] on button "2" at bounding box center [139, 167] width 63 height 23
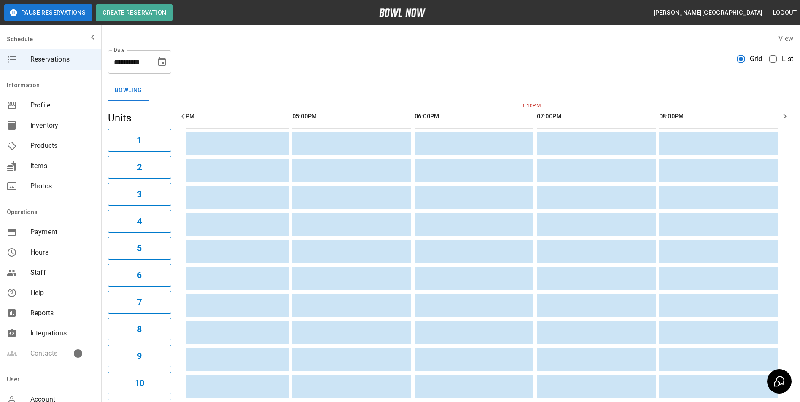
click at [108, 156] on button "2" at bounding box center [139, 167] width 63 height 23
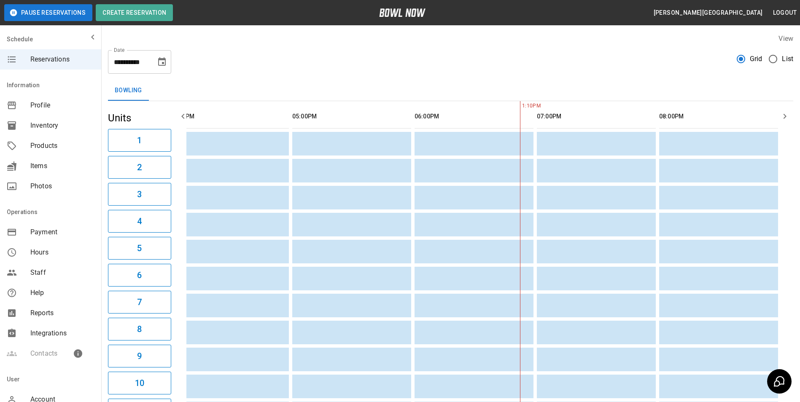
click at [108, 156] on button "2" at bounding box center [139, 167] width 63 height 23
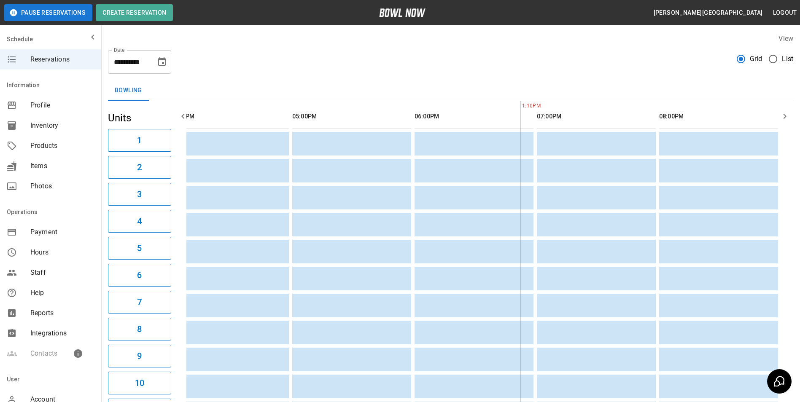
click at [108, 156] on button "2" at bounding box center [139, 167] width 63 height 23
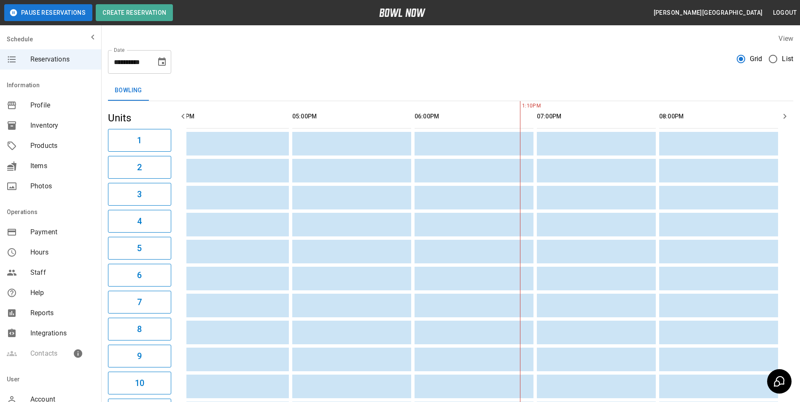
click at [108, 156] on button "2" at bounding box center [139, 167] width 63 height 23
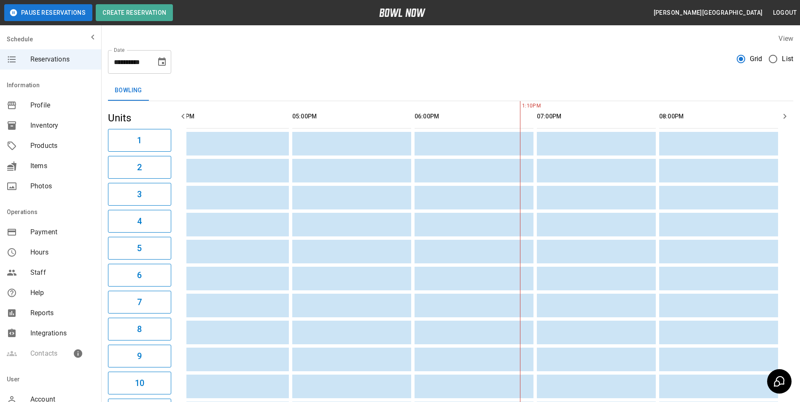
click at [108, 156] on button "2" at bounding box center [139, 167] width 63 height 23
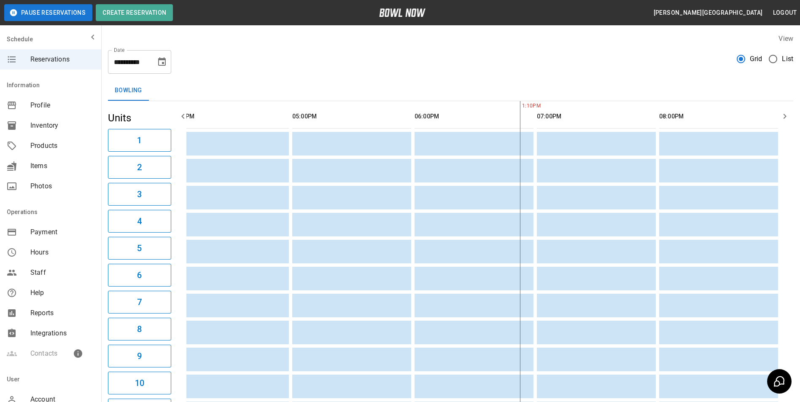
click at [108, 156] on button "2" at bounding box center [139, 167] width 63 height 23
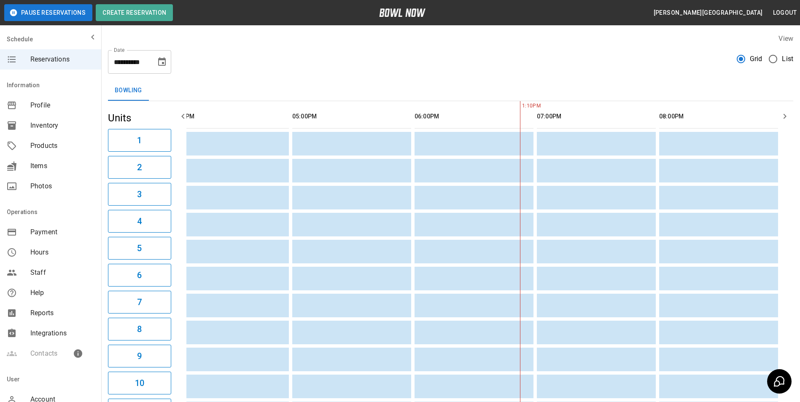
click at [108, 156] on button "2" at bounding box center [139, 167] width 63 height 23
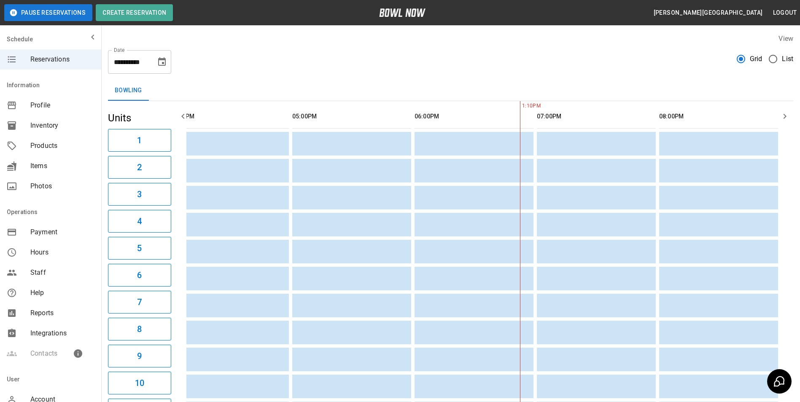
click at [108, 156] on button "2" at bounding box center [139, 167] width 63 height 23
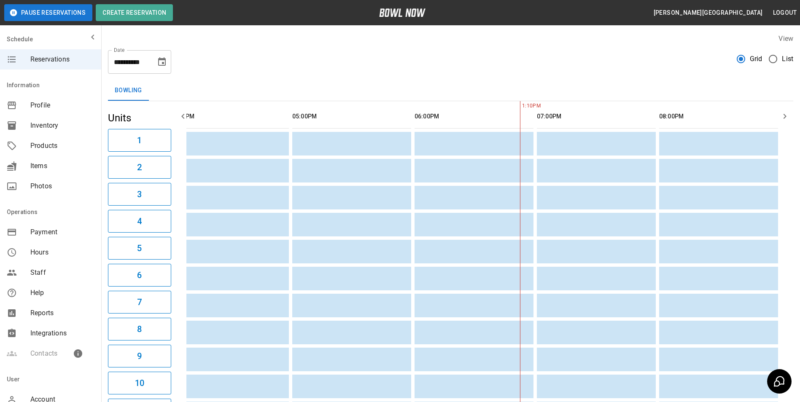
click at [108, 156] on button "2" at bounding box center [139, 167] width 63 height 23
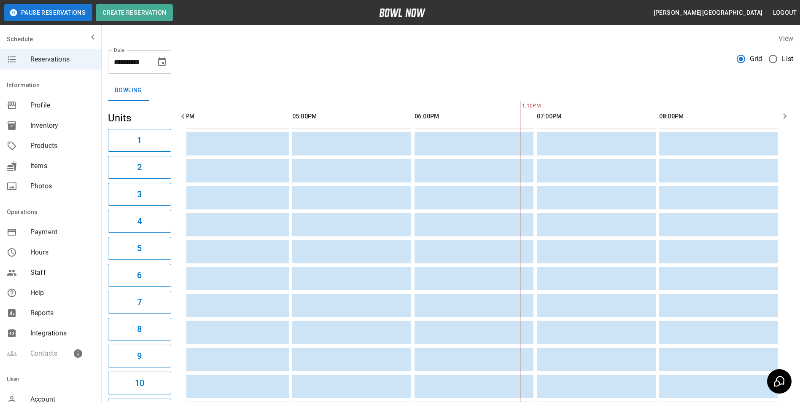
click at [108, 156] on button "2" at bounding box center [139, 167] width 63 height 23
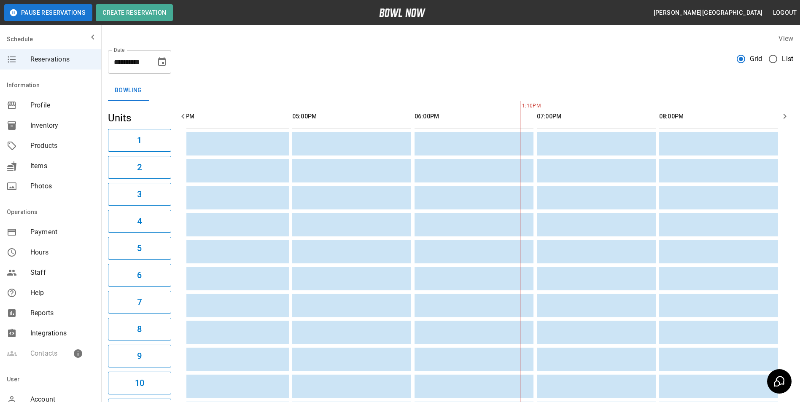
click at [108, 156] on button "2" at bounding box center [139, 167] width 63 height 23
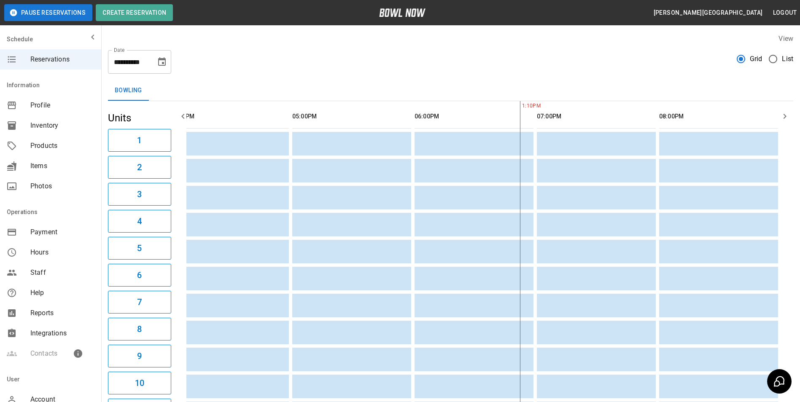
click at [108, 156] on button "2" at bounding box center [139, 167] width 63 height 23
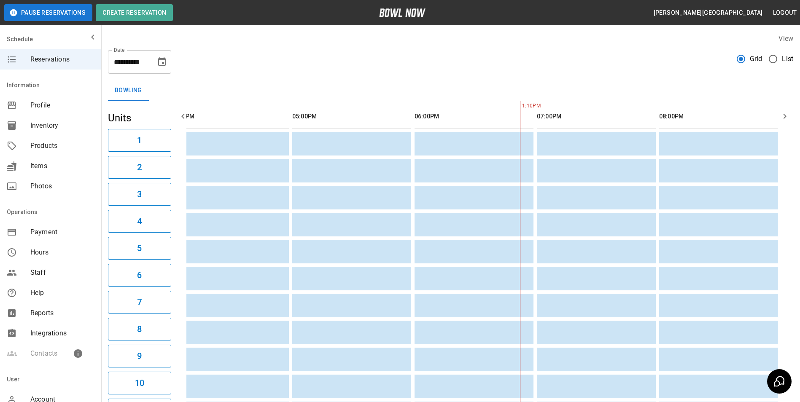
click at [108, 156] on button "2" at bounding box center [139, 167] width 63 height 23
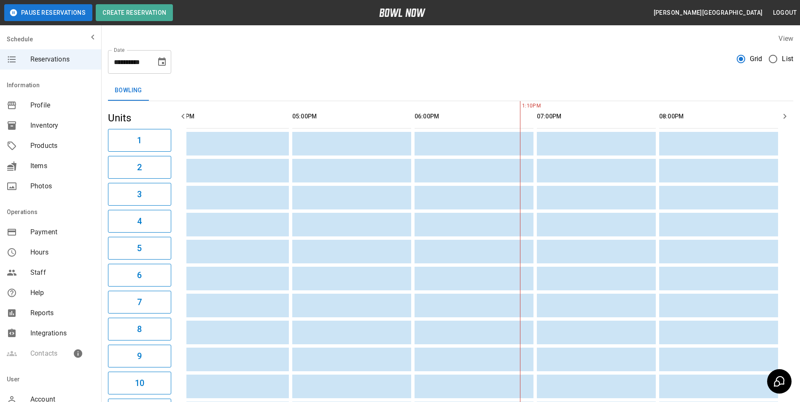
click at [108, 156] on button "2" at bounding box center [139, 167] width 63 height 23
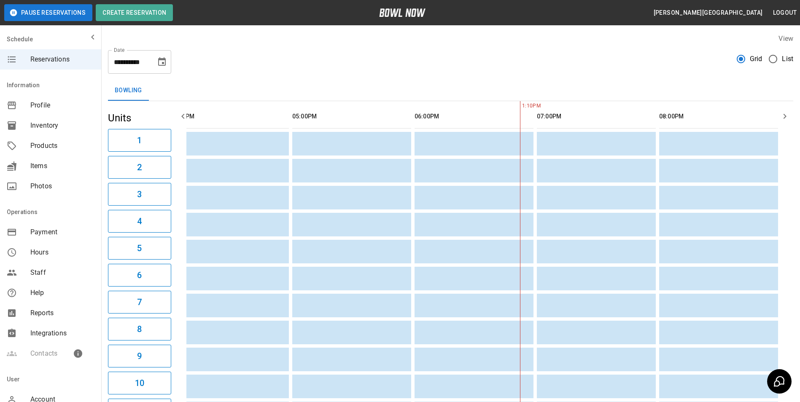
click at [108, 156] on button "2" at bounding box center [139, 167] width 63 height 23
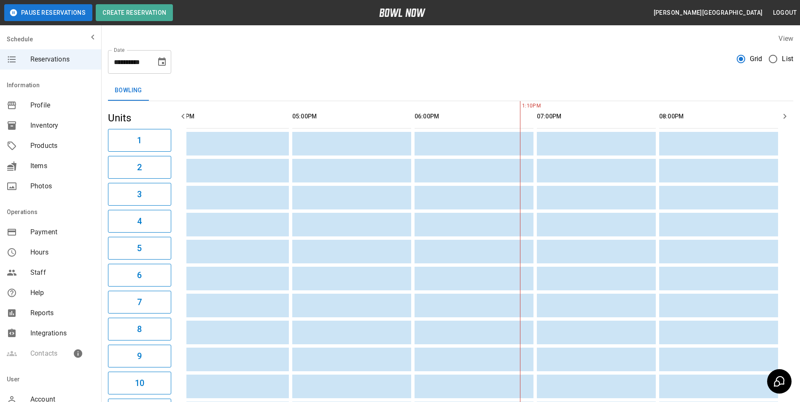
click at [108, 156] on button "2" at bounding box center [139, 167] width 63 height 23
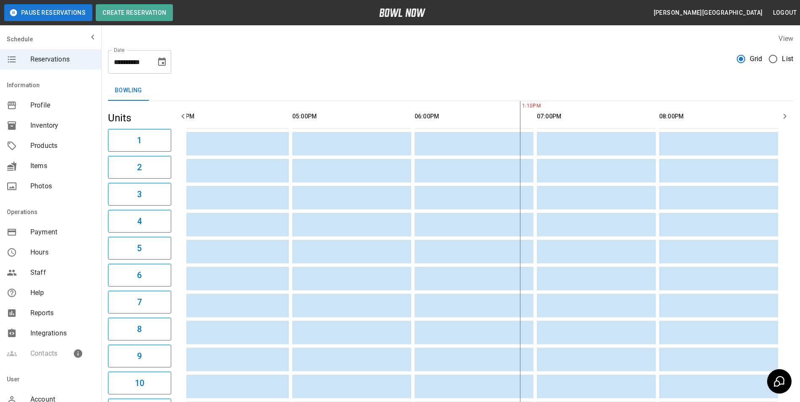
click at [108, 156] on button "2" at bounding box center [139, 167] width 63 height 23
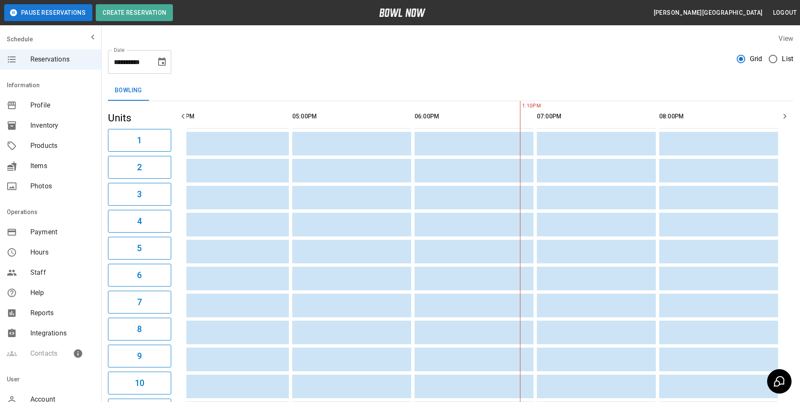
click at [108, 156] on button "2" at bounding box center [139, 167] width 63 height 23
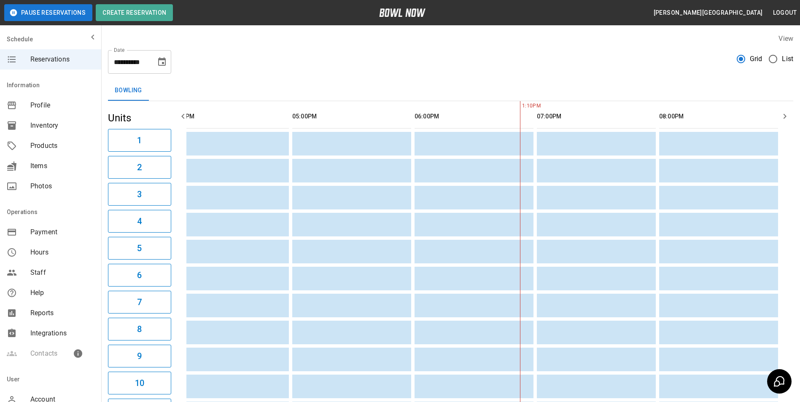
click at [108, 156] on button "2" at bounding box center [139, 167] width 63 height 23
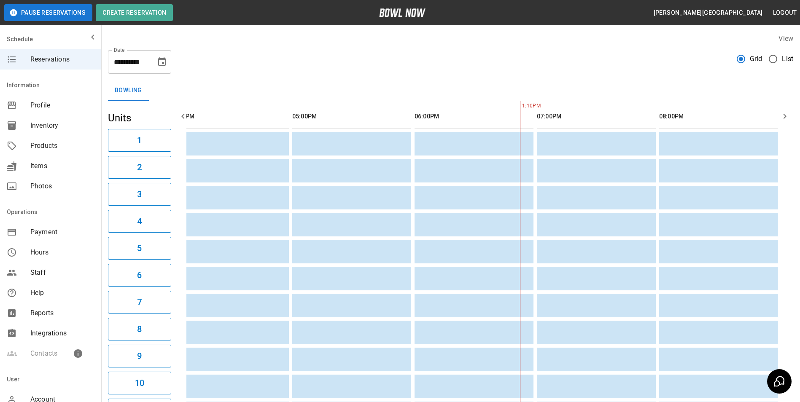
click at [108, 156] on button "2" at bounding box center [139, 167] width 63 height 23
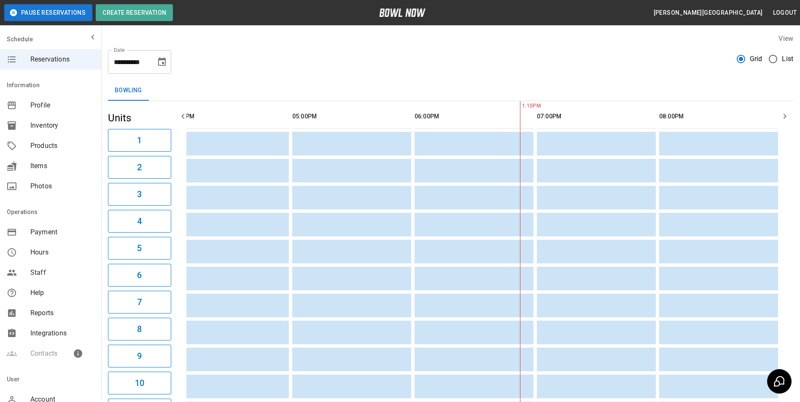
click at [108, 156] on button "2" at bounding box center [139, 167] width 63 height 23
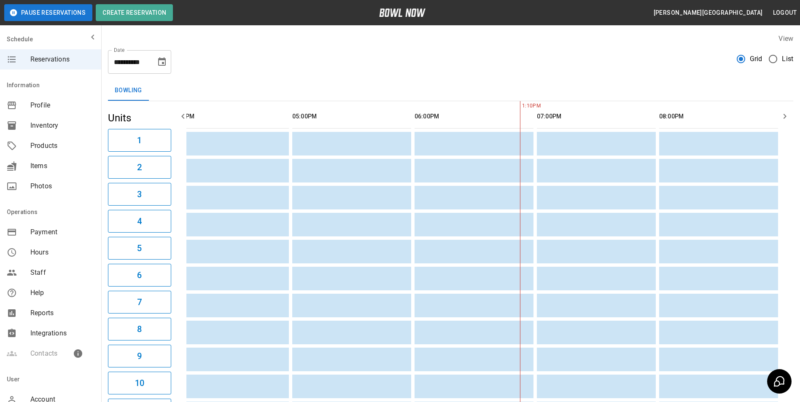
click at [108, 156] on button "2" at bounding box center [139, 167] width 63 height 23
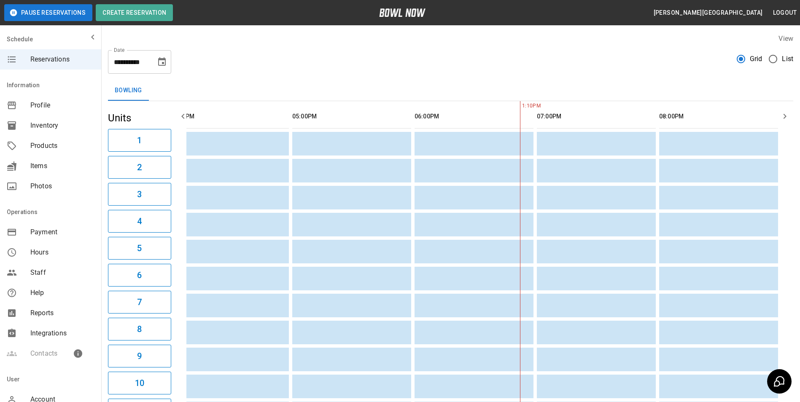
click at [108, 156] on button "2" at bounding box center [139, 167] width 63 height 23
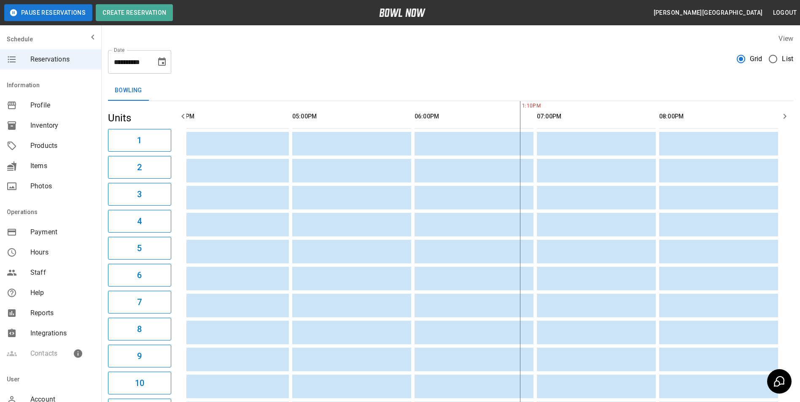
click at [108, 156] on button "2" at bounding box center [139, 167] width 63 height 23
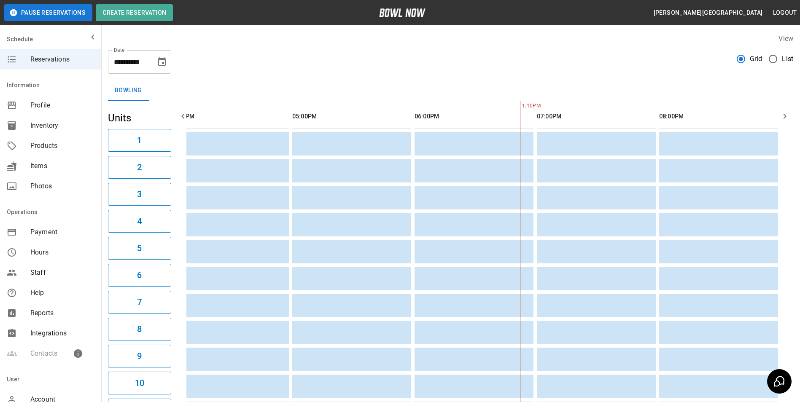
click at [108, 156] on button "2" at bounding box center [139, 167] width 63 height 23
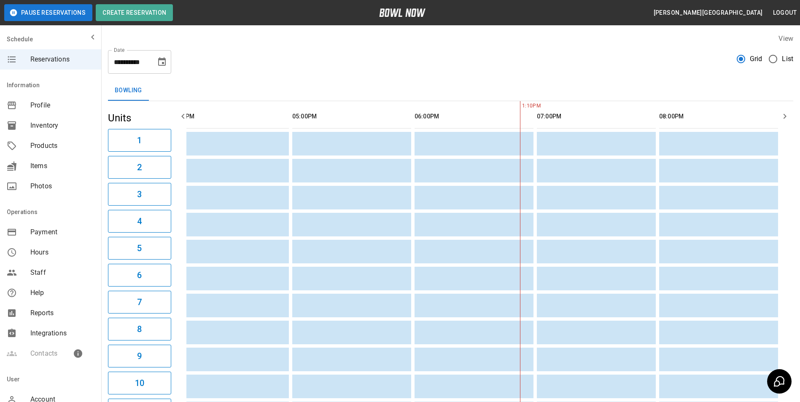
click at [108, 156] on button "2" at bounding box center [139, 167] width 63 height 23
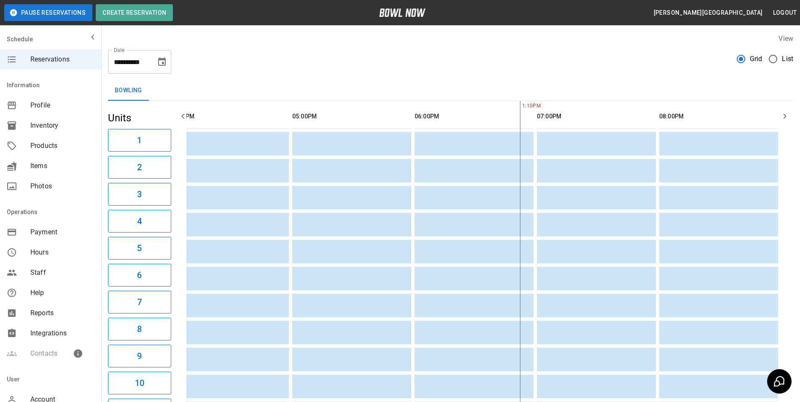
click at [108, 156] on button "2" at bounding box center [139, 167] width 63 height 23
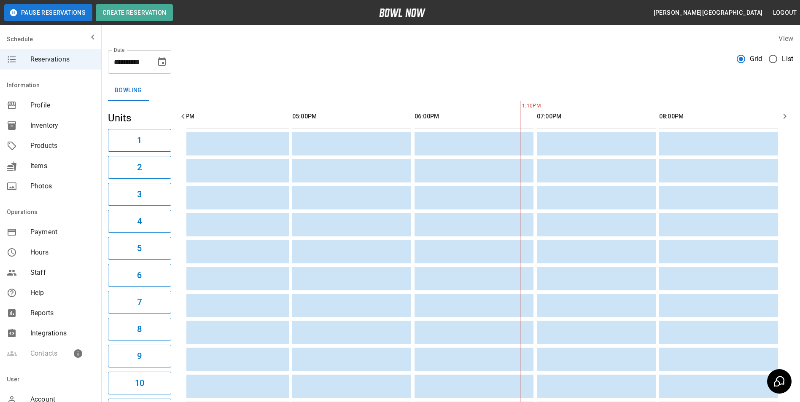
click at [108, 156] on button "2" at bounding box center [139, 167] width 63 height 23
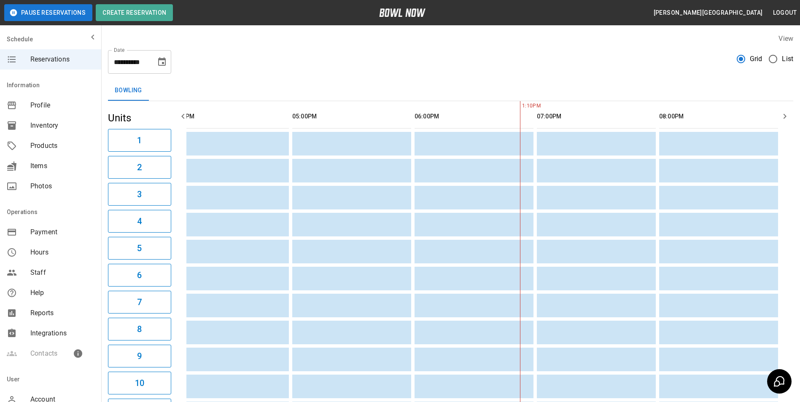
click at [108, 156] on button "2" at bounding box center [139, 167] width 63 height 23
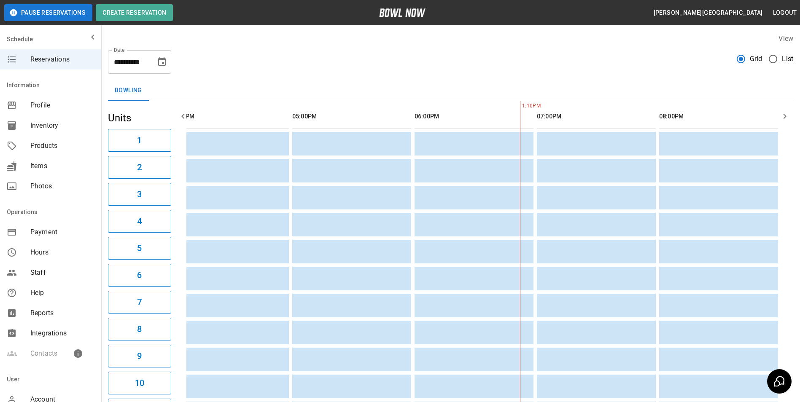
click at [108, 156] on button "2" at bounding box center [139, 167] width 63 height 23
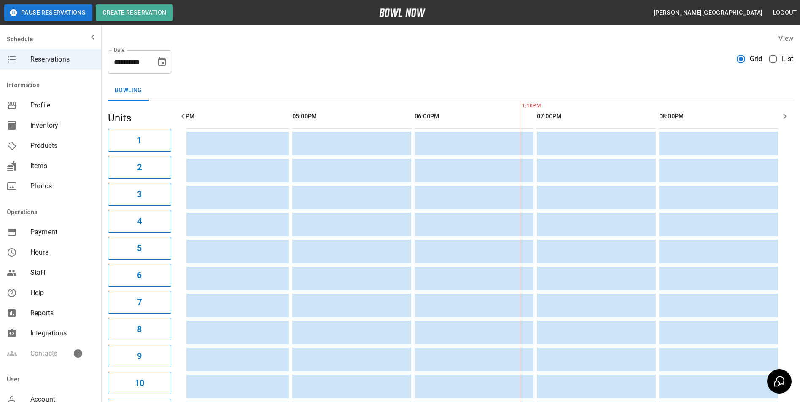
click at [108, 156] on button "2" at bounding box center [139, 167] width 63 height 23
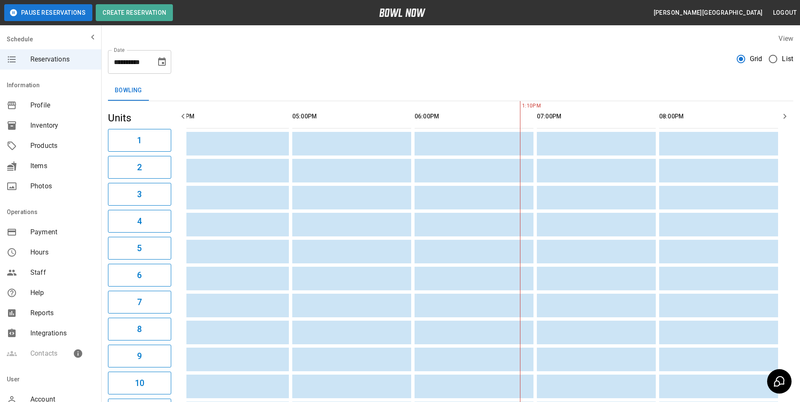
click at [108, 156] on button "2" at bounding box center [139, 167] width 63 height 23
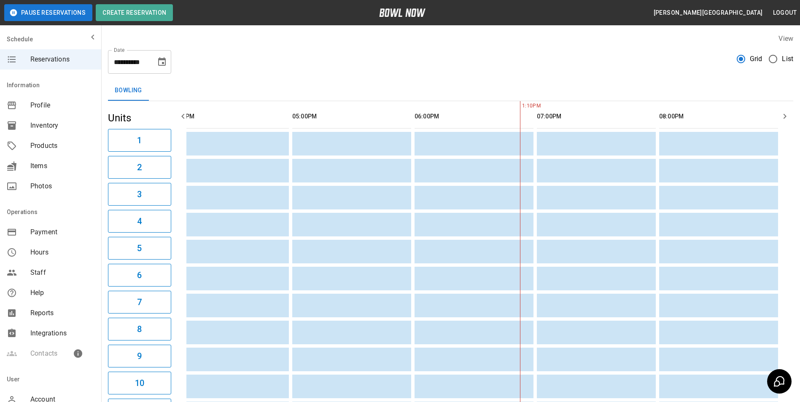
click at [108, 156] on button "2" at bounding box center [139, 167] width 63 height 23
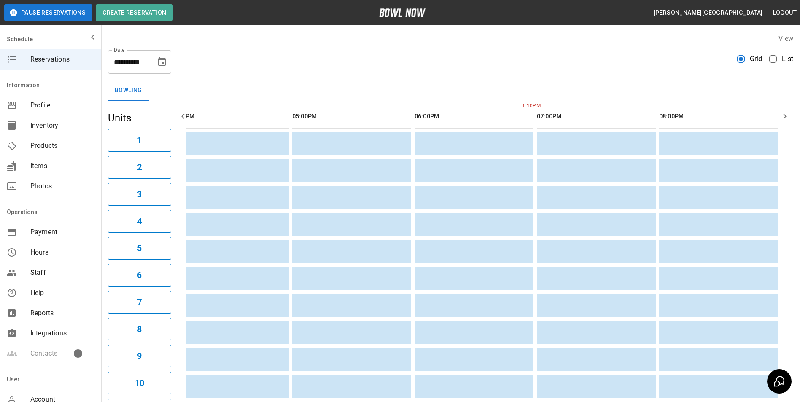
click at [108, 156] on button "2" at bounding box center [139, 167] width 63 height 23
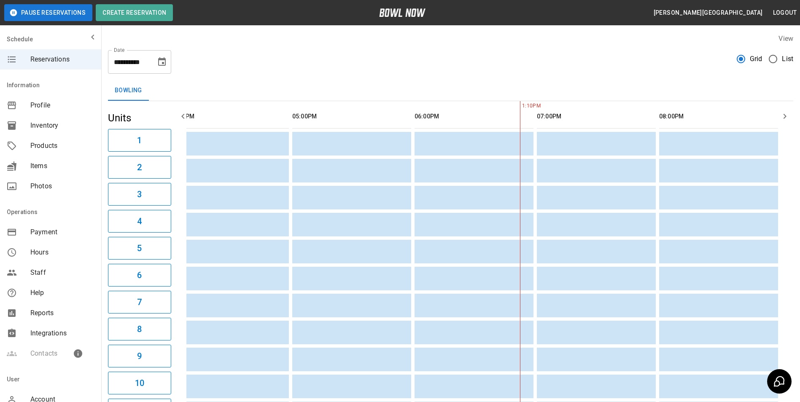
click at [108, 156] on button "2" at bounding box center [139, 167] width 63 height 23
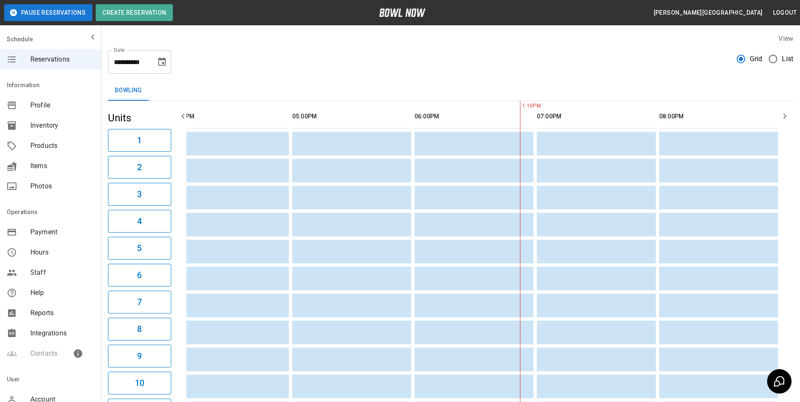
click at [108, 156] on button "2" at bounding box center [139, 167] width 63 height 23
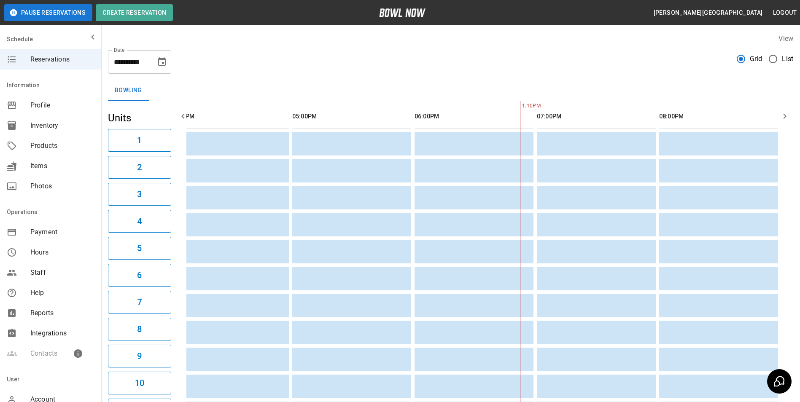
click at [108, 156] on button "2" at bounding box center [139, 167] width 63 height 23
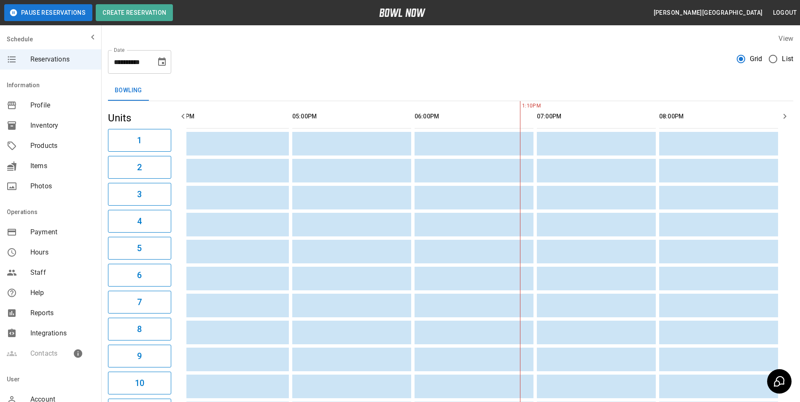
click at [108, 156] on button "2" at bounding box center [139, 167] width 63 height 23
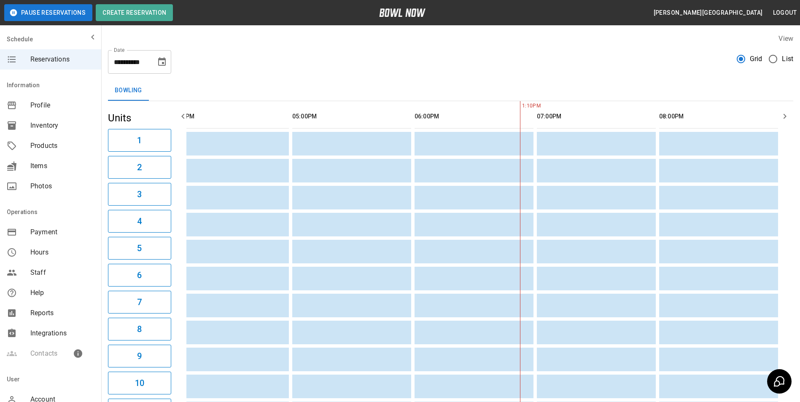
click at [108, 156] on button "2" at bounding box center [139, 167] width 63 height 23
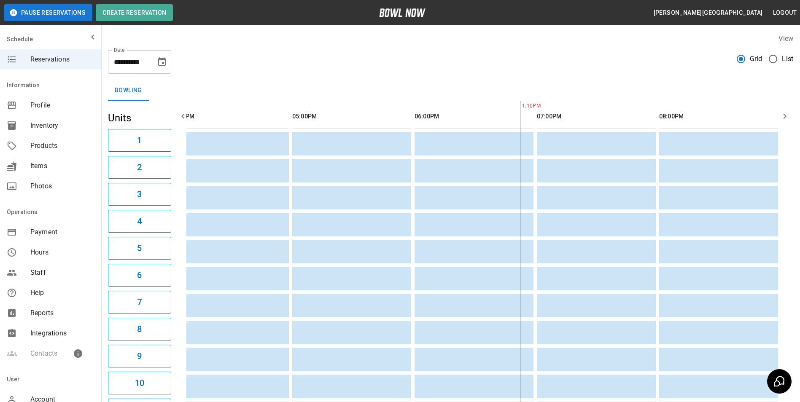
click at [108, 156] on button "2" at bounding box center [139, 167] width 63 height 23
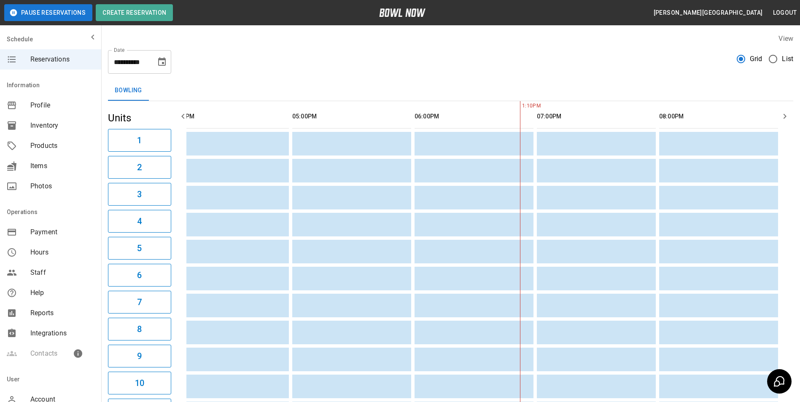
click at [108, 156] on button "2" at bounding box center [139, 167] width 63 height 23
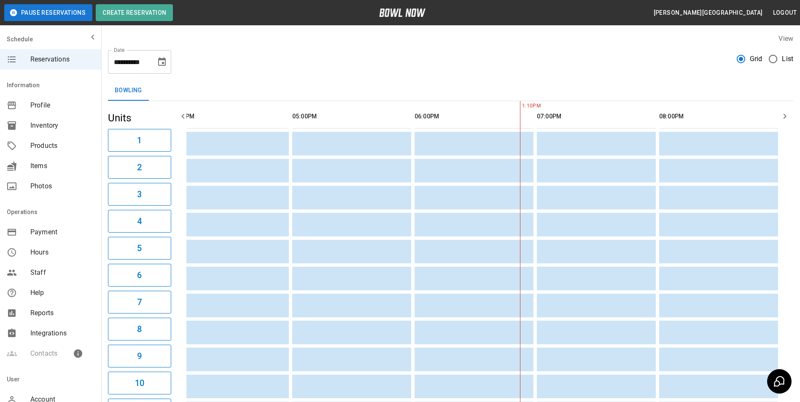
click at [108, 156] on button "2" at bounding box center [139, 167] width 63 height 23
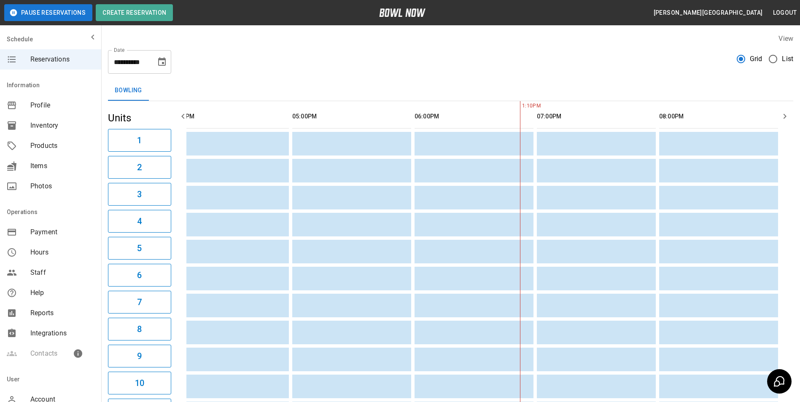
click at [108, 156] on button "2" at bounding box center [139, 167] width 63 height 23
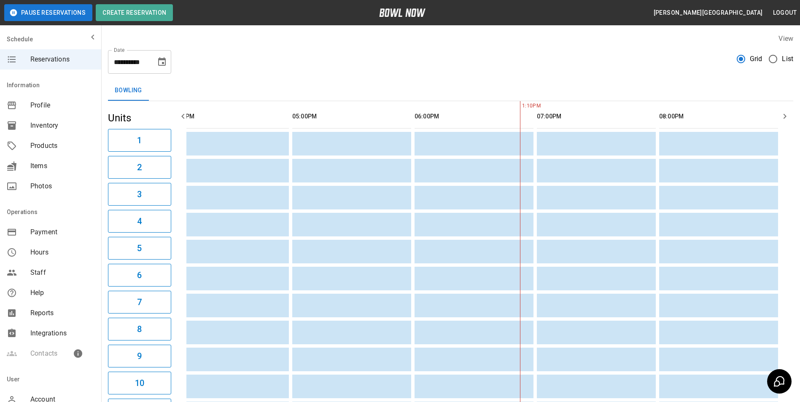
click at [108, 156] on button "2" at bounding box center [139, 167] width 63 height 23
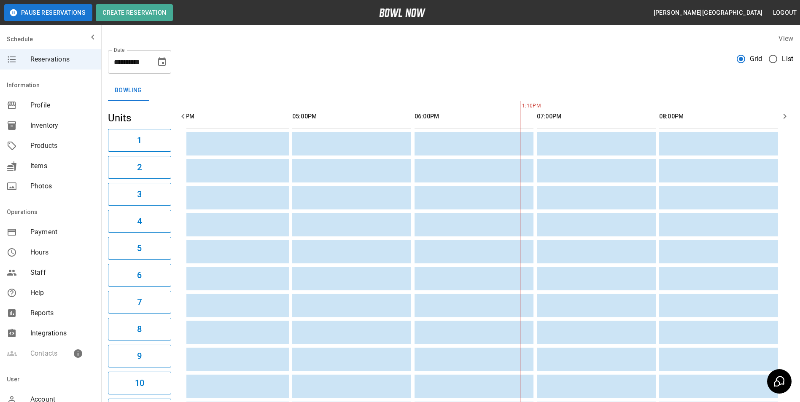
click at [108, 156] on button "2" at bounding box center [139, 167] width 63 height 23
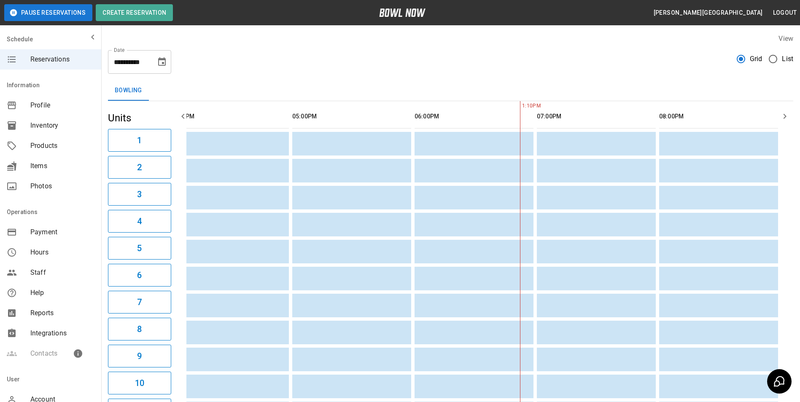
click at [108, 156] on button "2" at bounding box center [139, 167] width 63 height 23
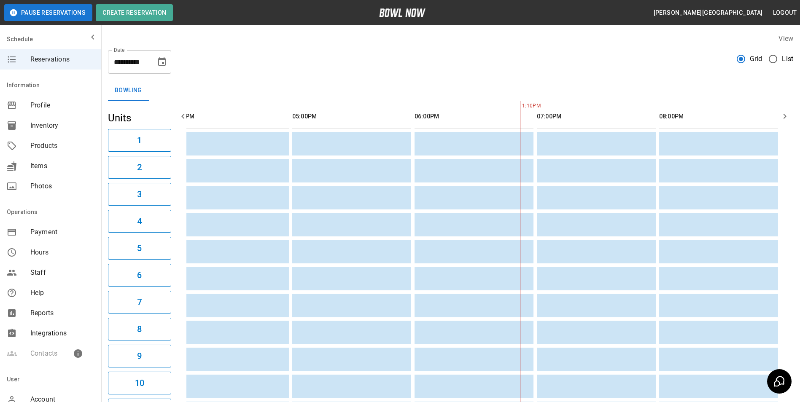
click at [108, 156] on button "2" at bounding box center [139, 167] width 63 height 23
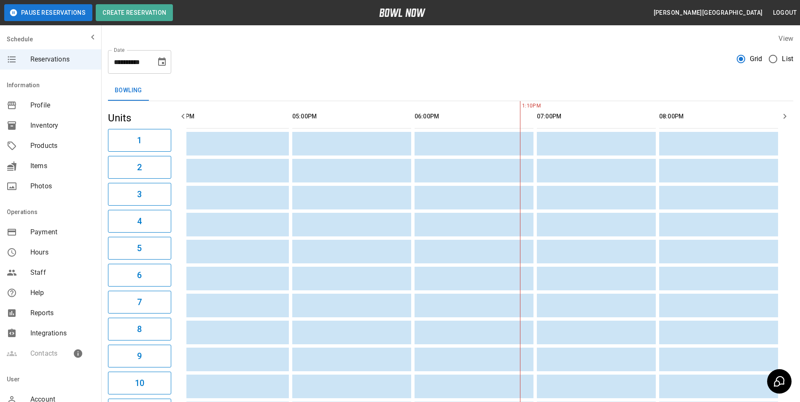
click at [108, 156] on button "2" at bounding box center [139, 167] width 63 height 23
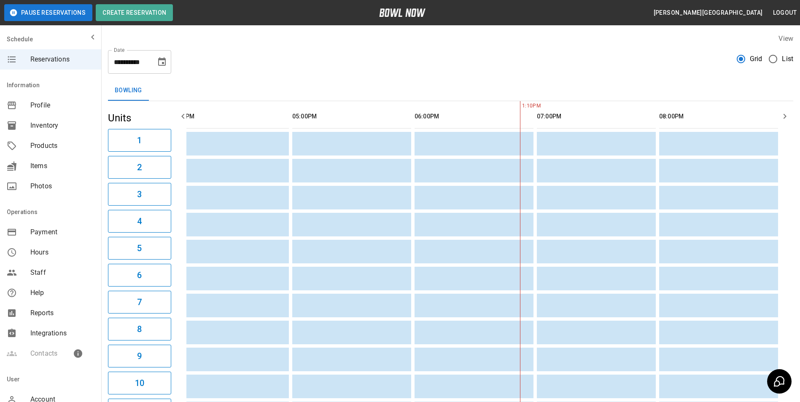
click at [108, 156] on button "2" at bounding box center [139, 167] width 63 height 23
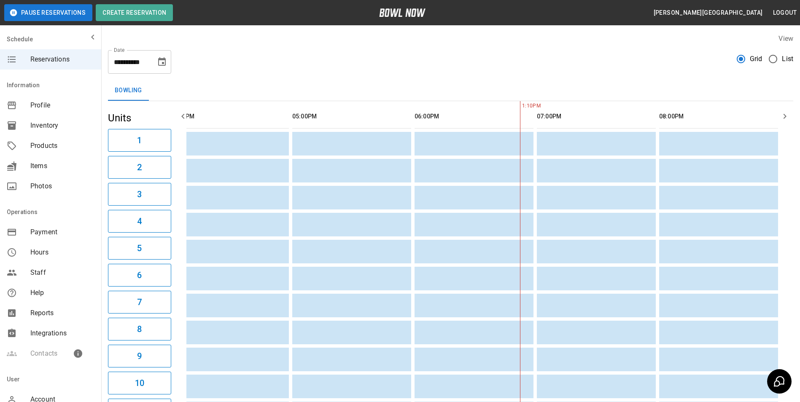
click at [108, 156] on button "2" at bounding box center [139, 167] width 63 height 23
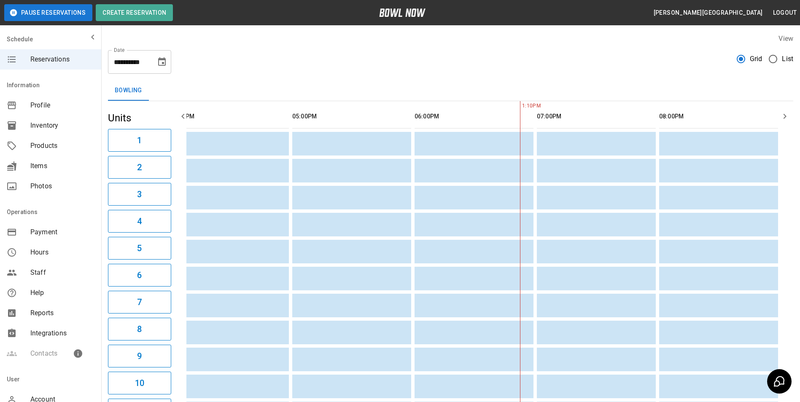
click at [108, 156] on button "2" at bounding box center [139, 167] width 63 height 23
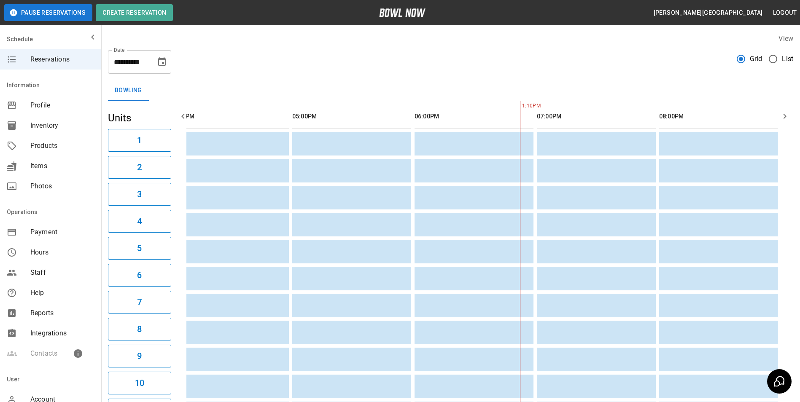
click at [108, 156] on button "2" at bounding box center [139, 167] width 63 height 23
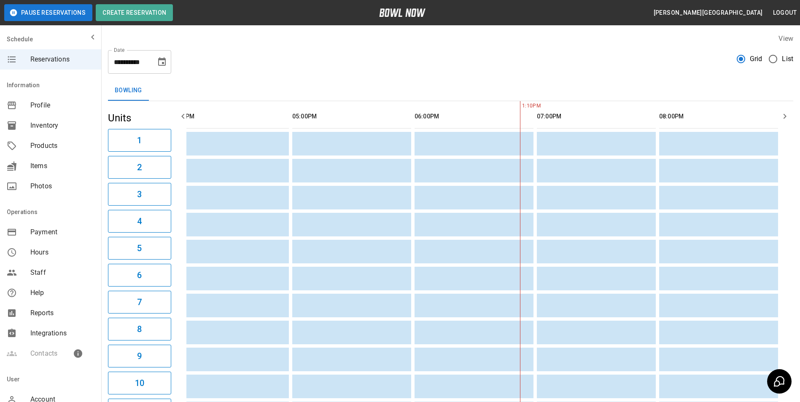
click at [108, 156] on button "2" at bounding box center [139, 167] width 63 height 23
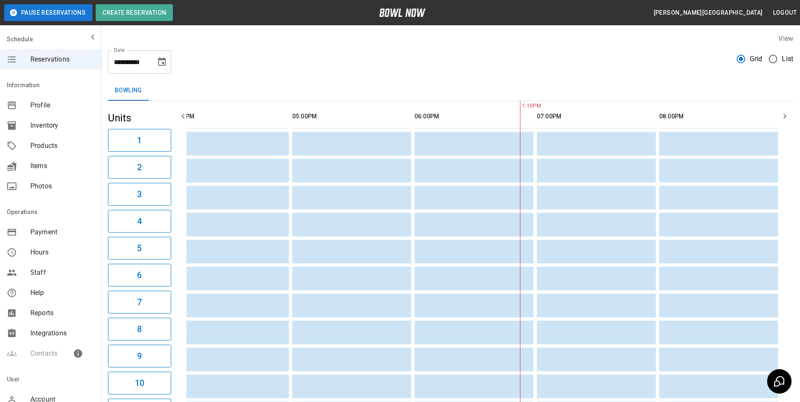
click at [108, 156] on button "2" at bounding box center [139, 167] width 63 height 23
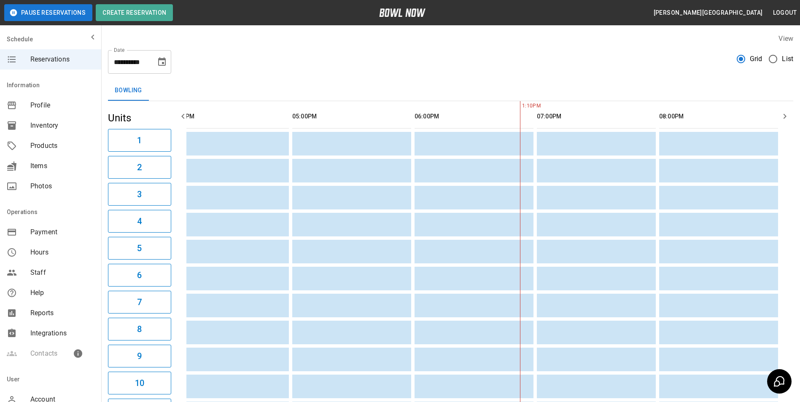
click at [108, 156] on button "2" at bounding box center [139, 167] width 63 height 23
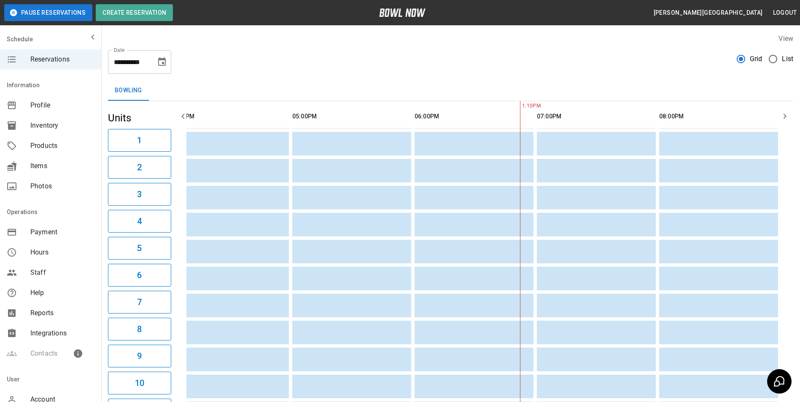
click at [108, 156] on button "2" at bounding box center [139, 167] width 63 height 23
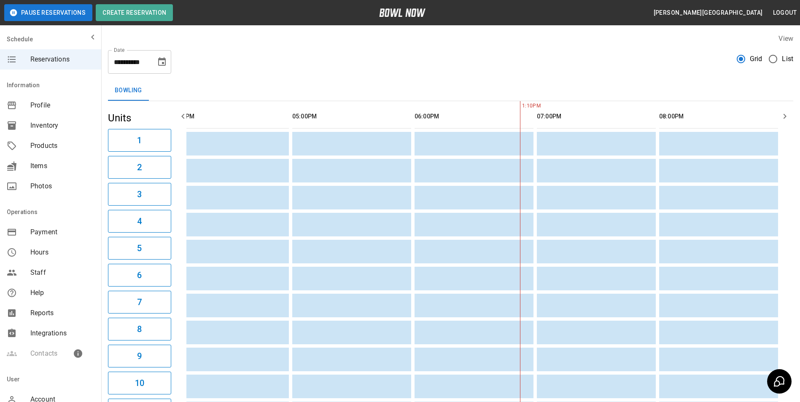
click at [108, 156] on button "2" at bounding box center [139, 167] width 63 height 23
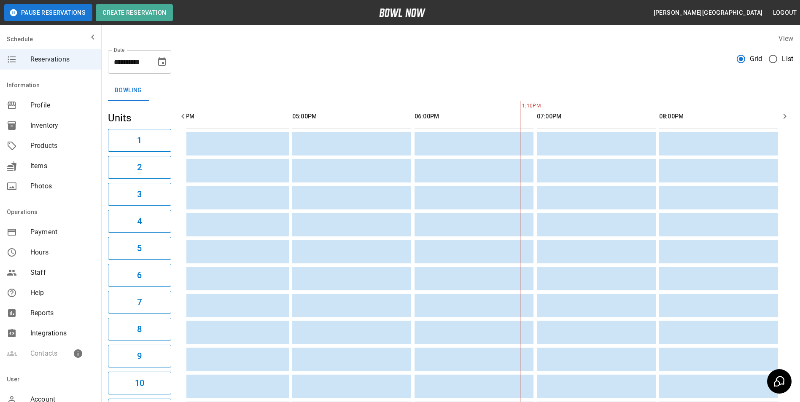
click at [108, 156] on button "2" at bounding box center [139, 167] width 63 height 23
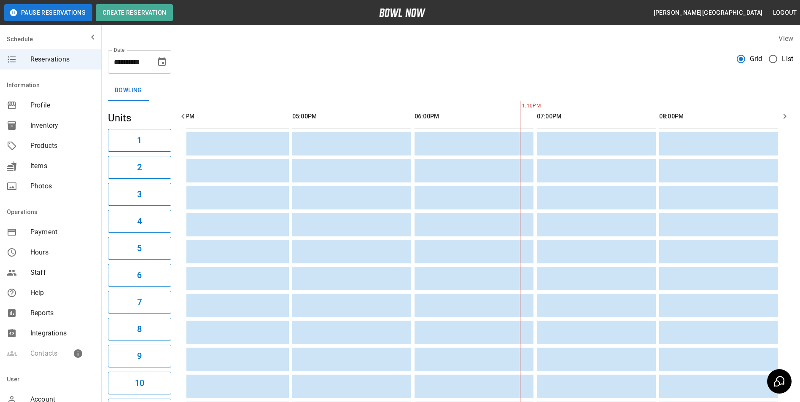
click at [108, 156] on button "2" at bounding box center [139, 167] width 63 height 23
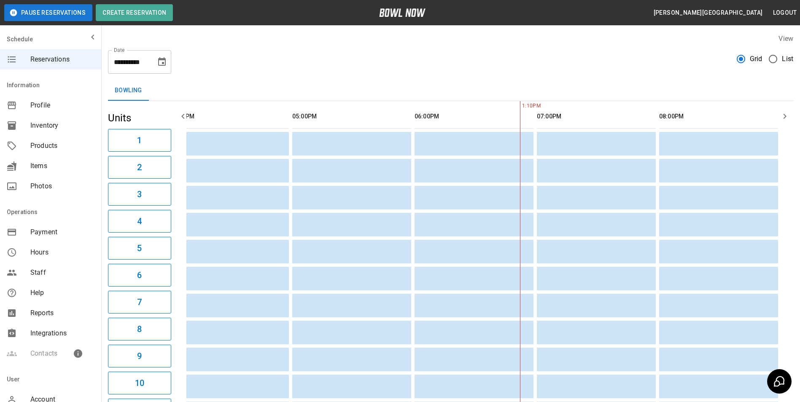
click at [108, 156] on button "2" at bounding box center [139, 167] width 63 height 23
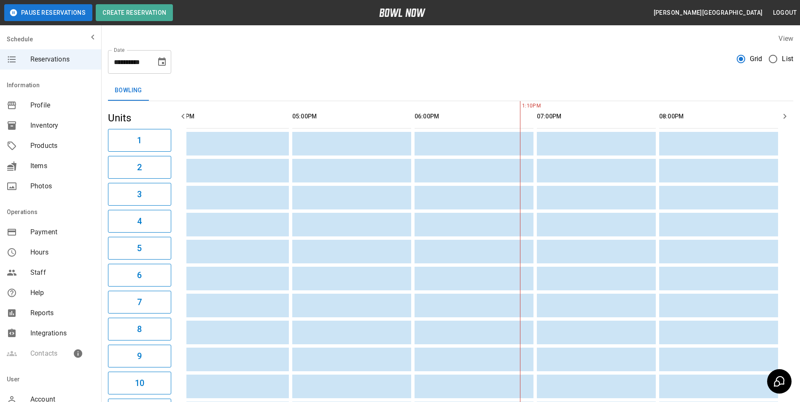
click at [108, 156] on button "2" at bounding box center [139, 167] width 63 height 23
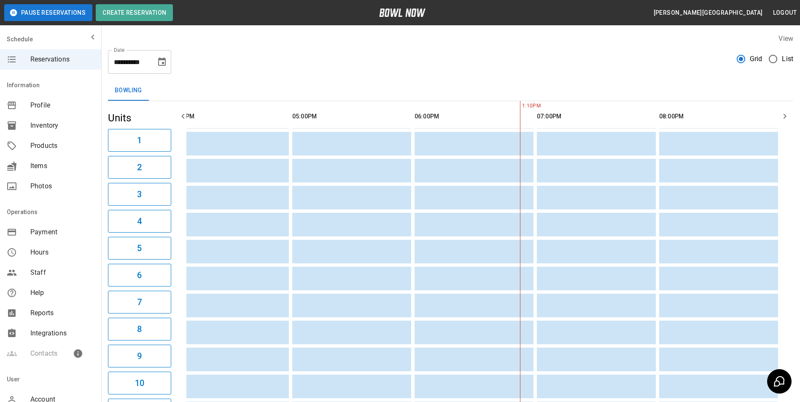
click at [108, 156] on button "2" at bounding box center [139, 167] width 63 height 23
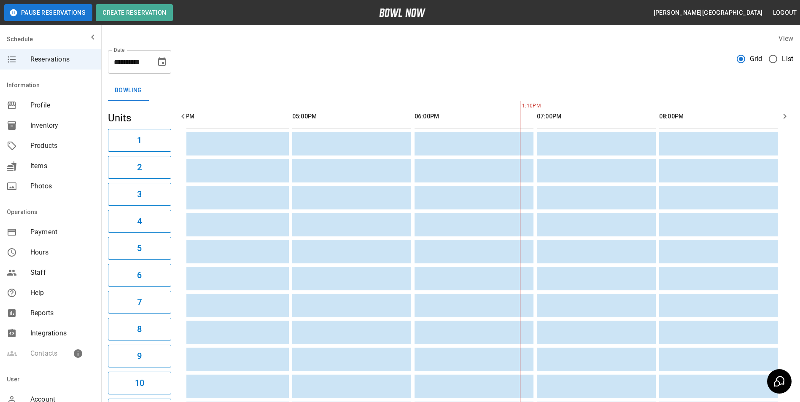
click at [108, 156] on button "2" at bounding box center [139, 167] width 63 height 23
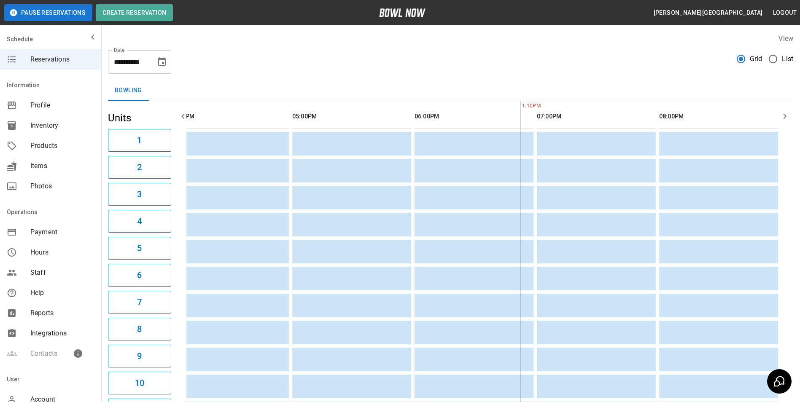
click at [108, 156] on button "2" at bounding box center [139, 167] width 63 height 23
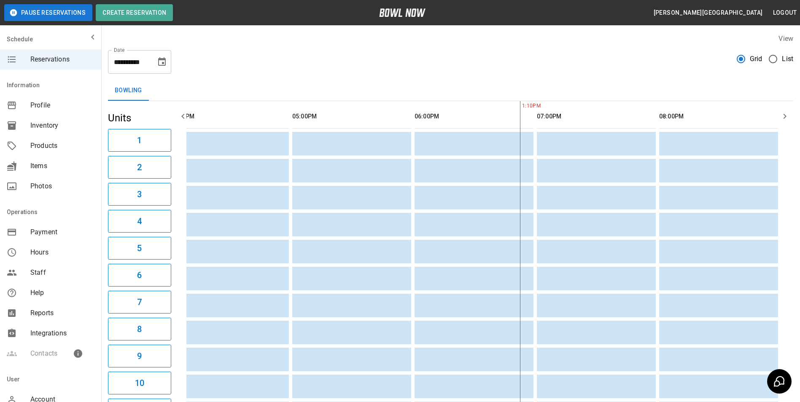
click
